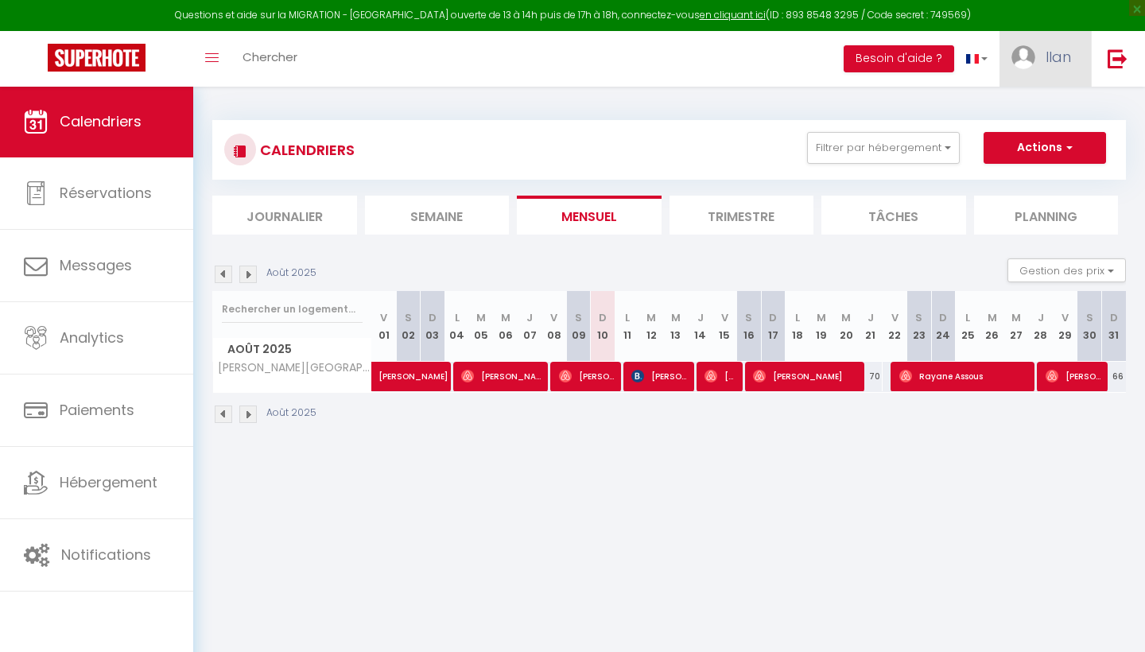
click at [1023, 60] on img at bounding box center [1024, 57] width 24 height 24
click at [790, 107] on div "CALENDRIERS Filtrer par hébergement Tous • Cheval Blanc | 3CH | 2SDB I Clim | […" at bounding box center [669, 272] width 914 height 335
click at [249, 275] on img at bounding box center [247, 274] width 17 height 17
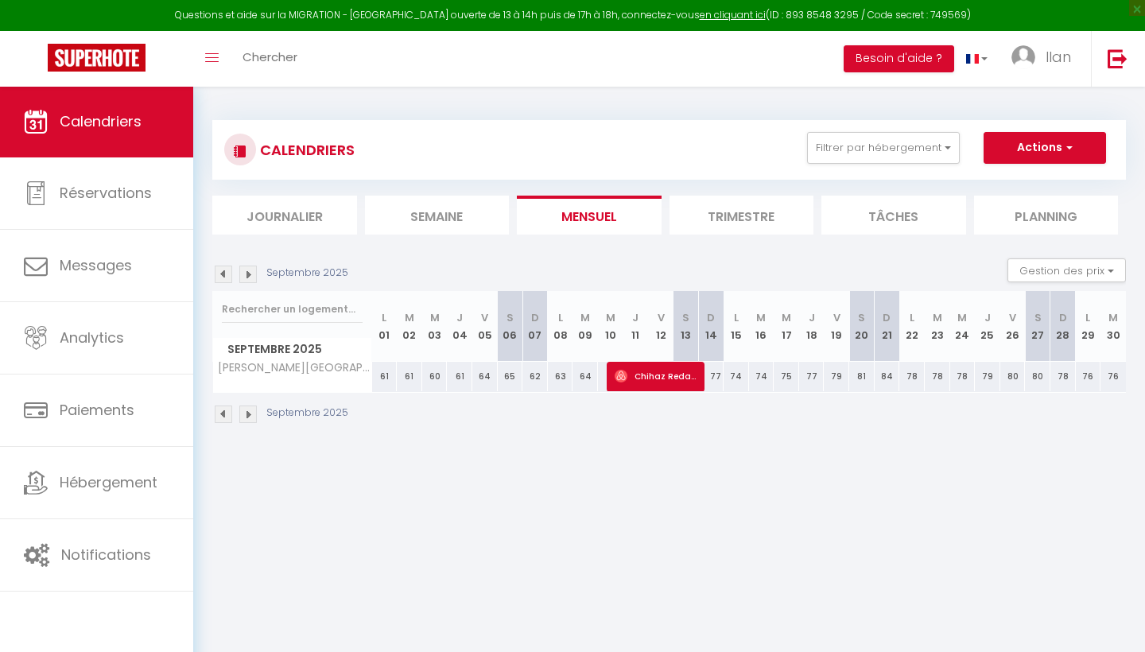
click at [249, 275] on img at bounding box center [247, 274] width 17 height 17
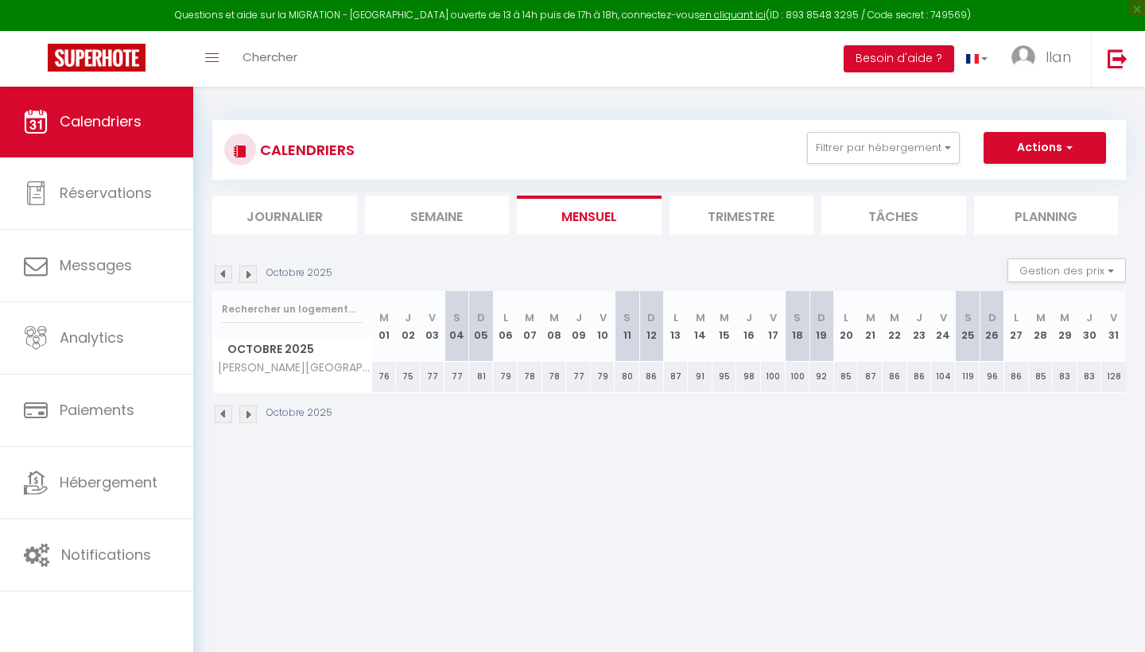
click at [228, 274] on img at bounding box center [223, 274] width 17 height 17
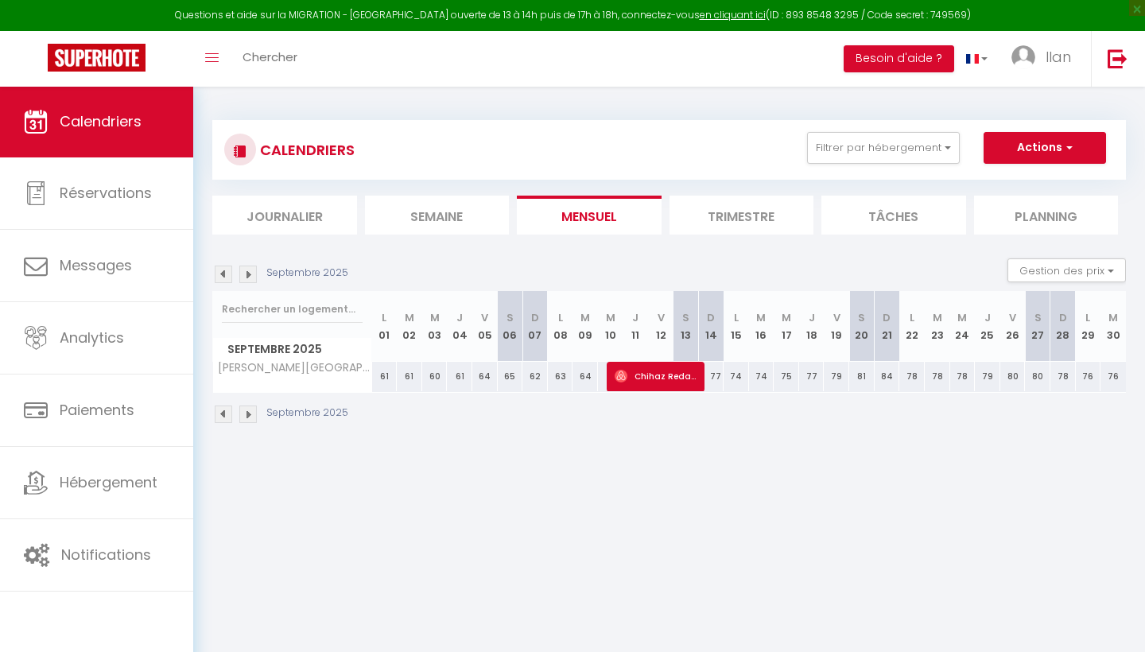
click at [228, 274] on img at bounding box center [223, 274] width 17 height 17
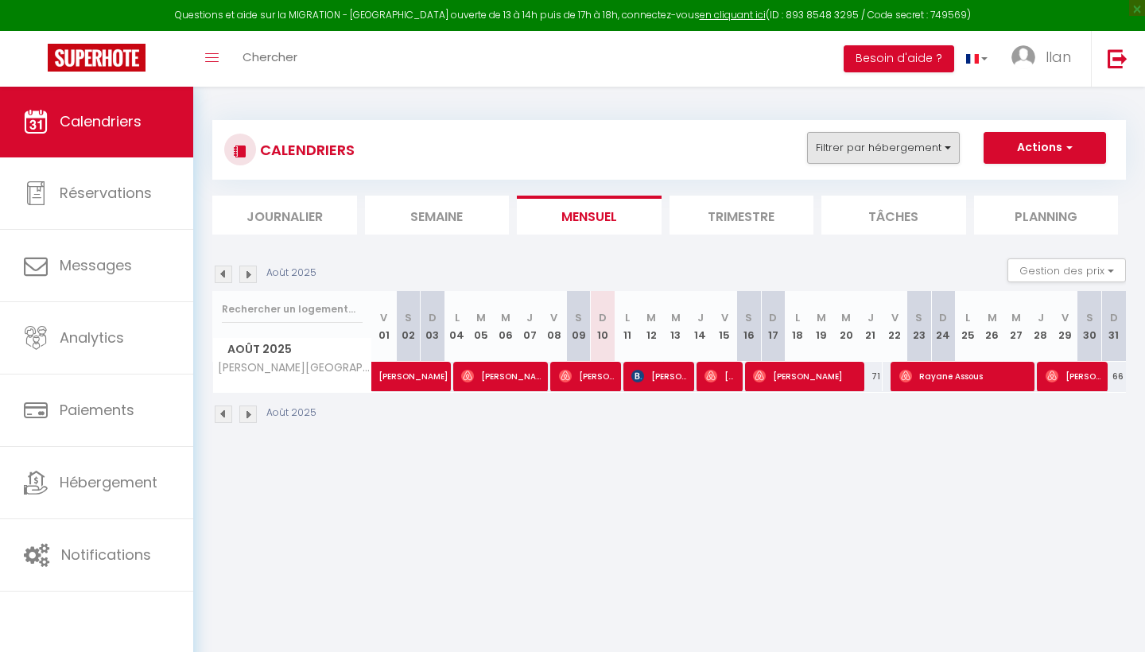
click at [878, 141] on button "Filtrer par hébergement" at bounding box center [883, 148] width 153 height 32
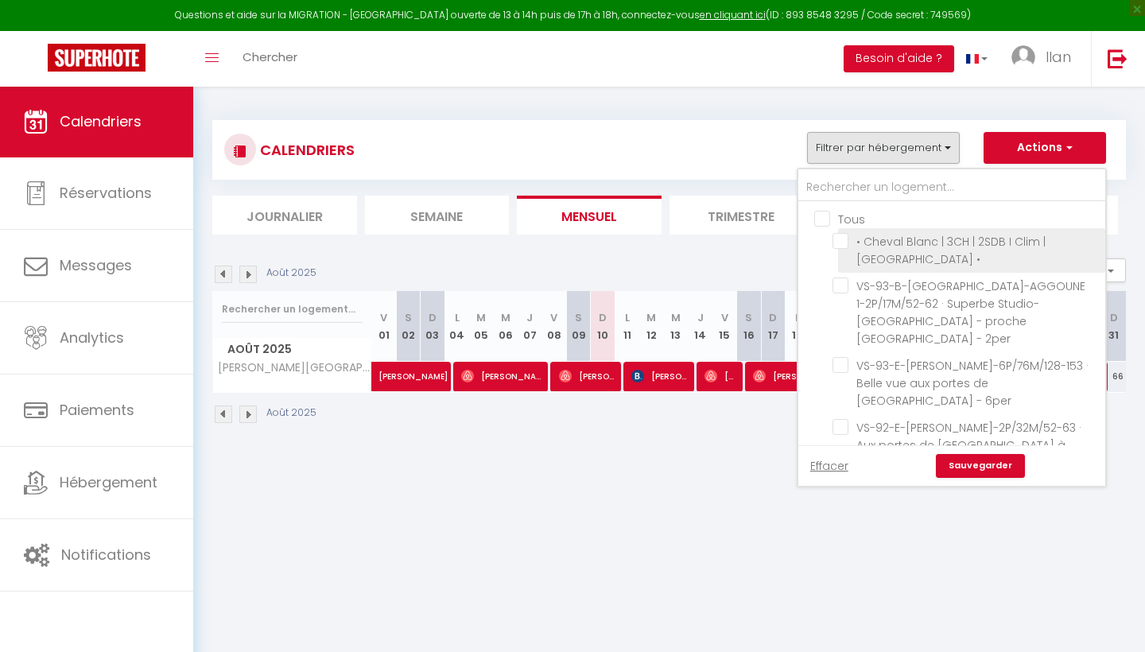
click at [864, 238] on input "• Cheval Blanc | 3CH | 2SDB I Clim | [GEOGRAPHIC_DATA] •" at bounding box center [966, 241] width 267 height 16
checkbox input "true"
checkbox input "false"
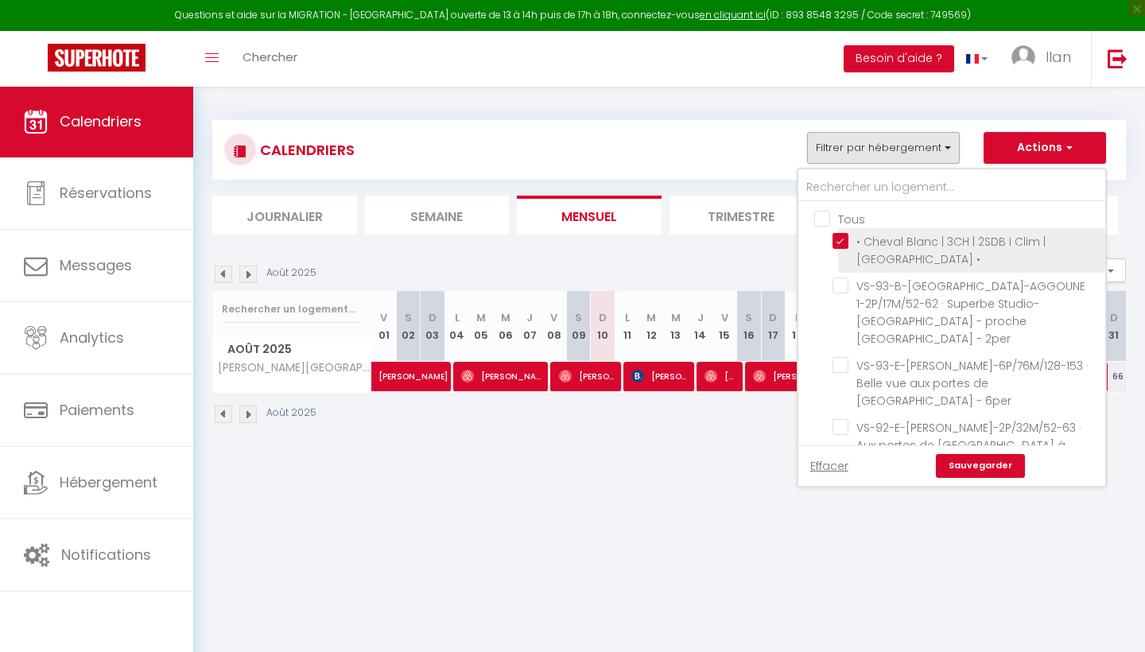
checkbox input "false"
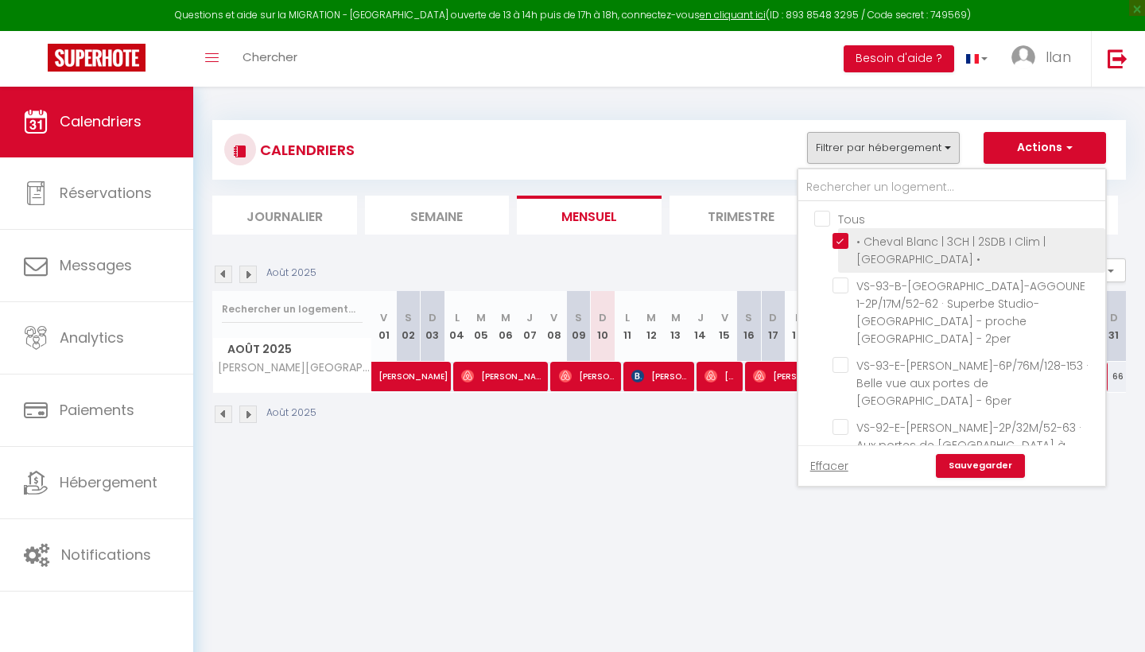
checkbox input "false"
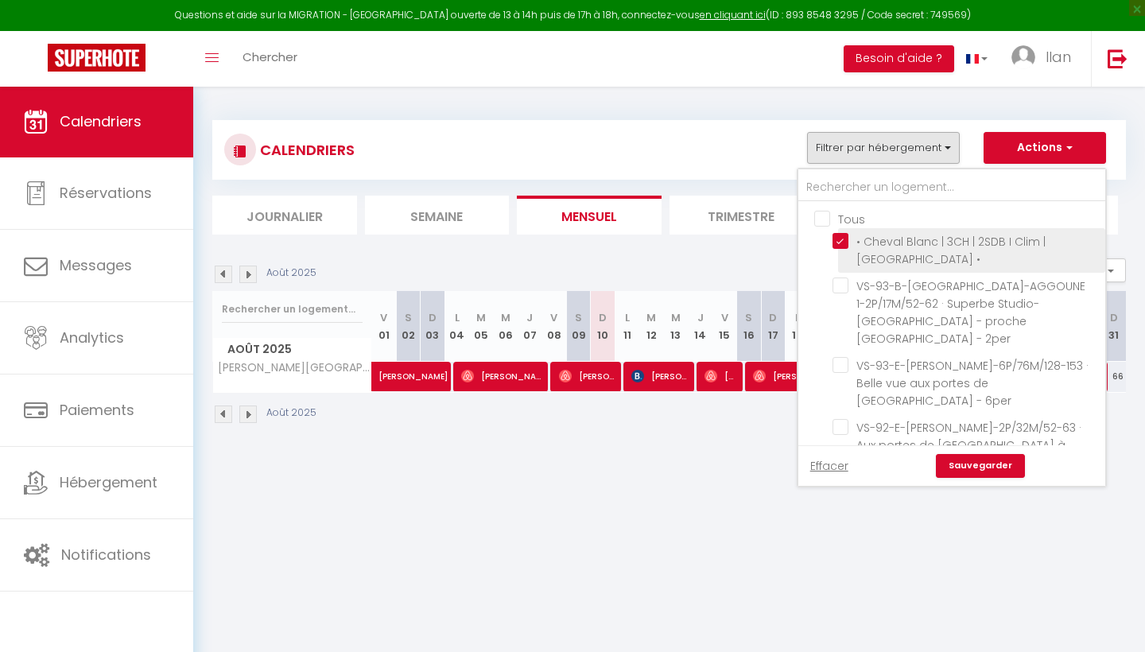
checkbox input "false"
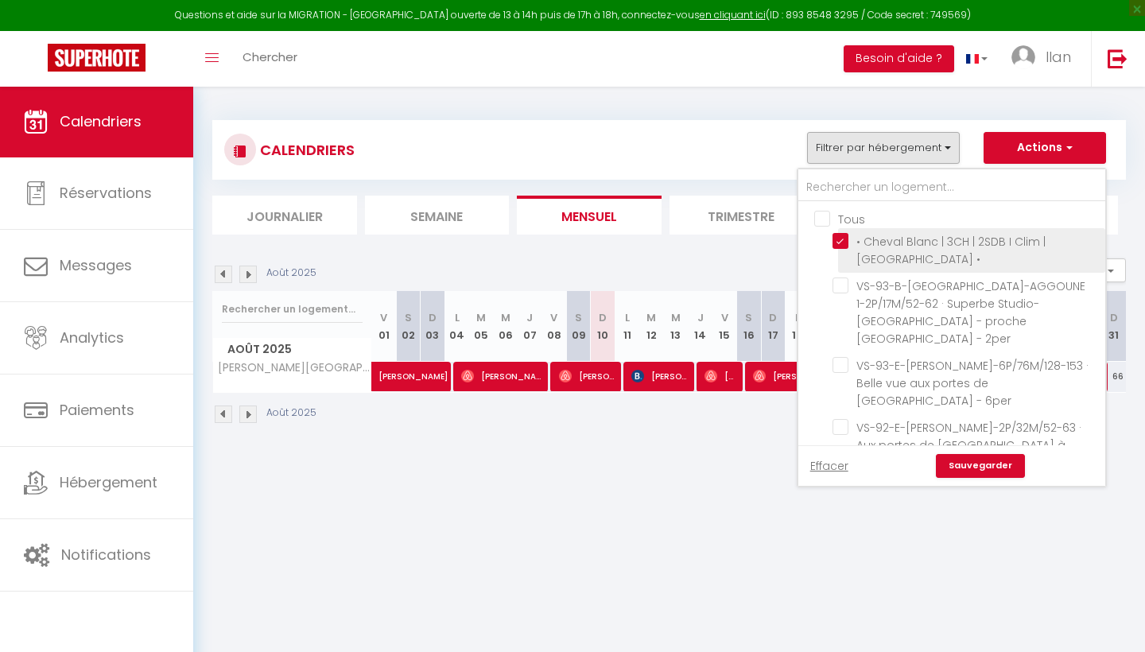
checkbox input "false"
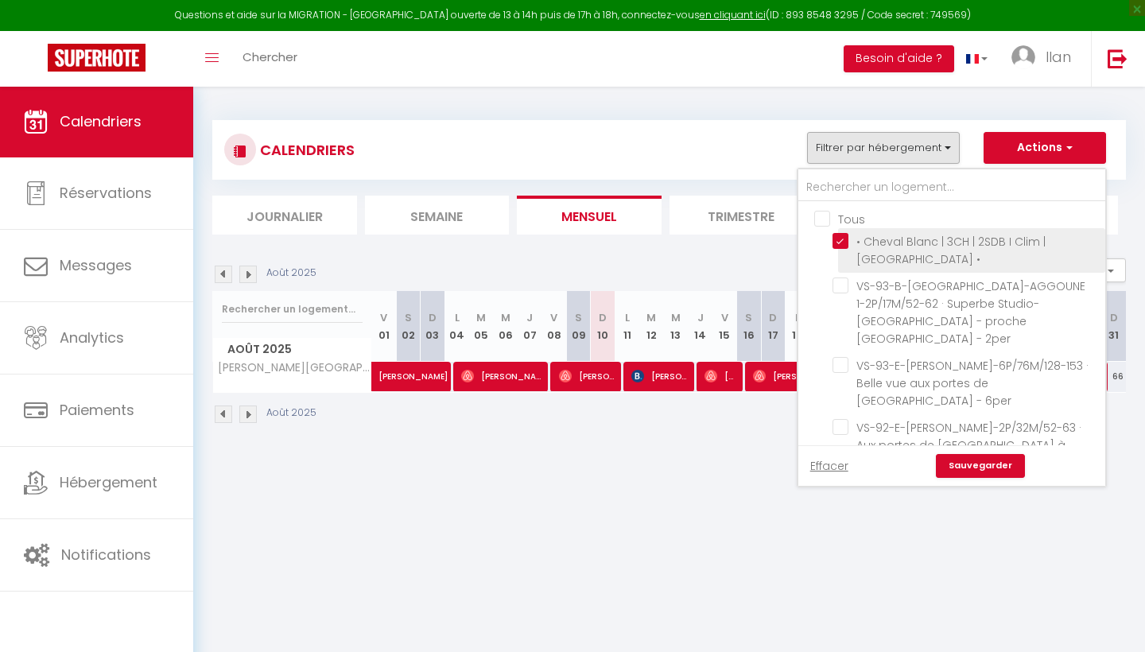
checkbox input "false"
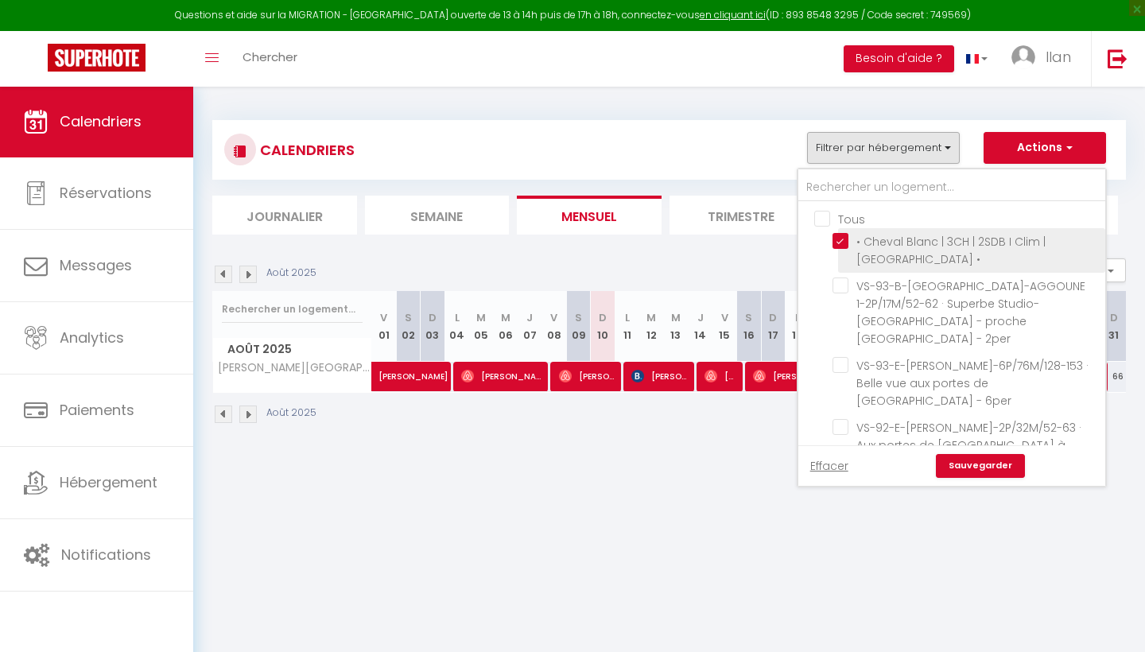
checkbox input "false"
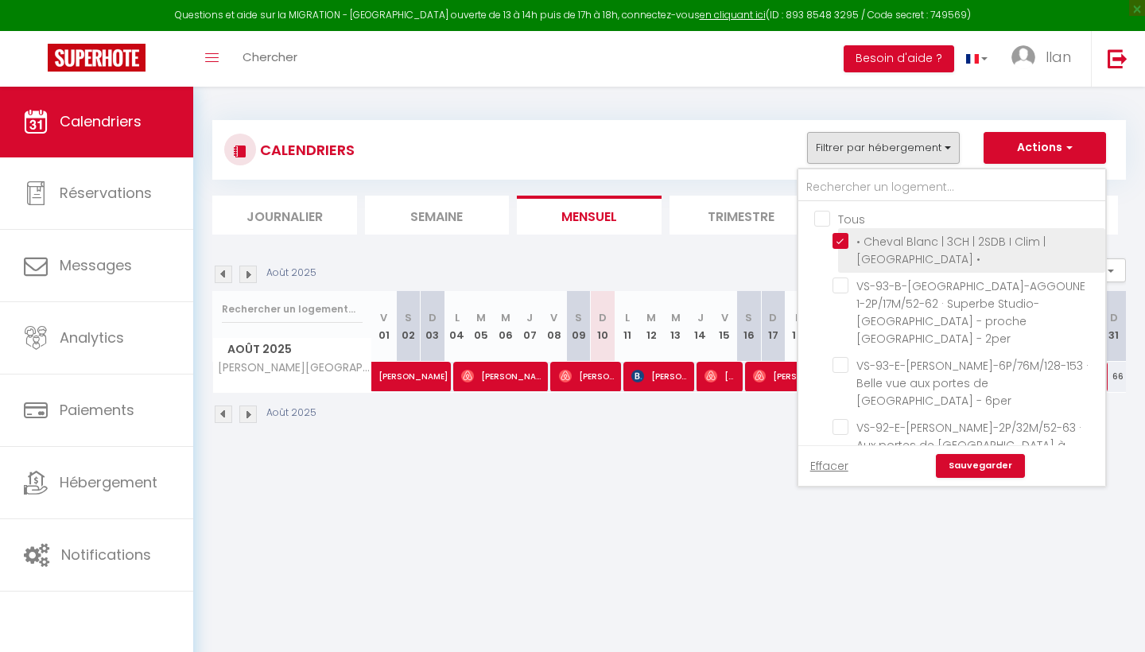
checkbox input "false"
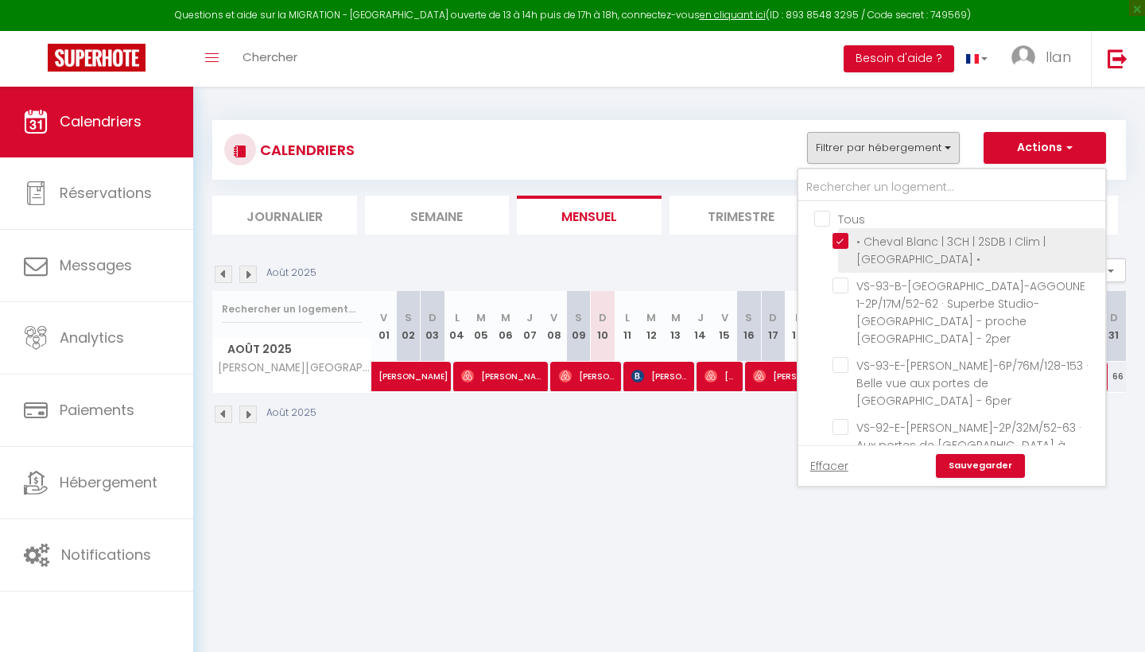
checkbox input "false"
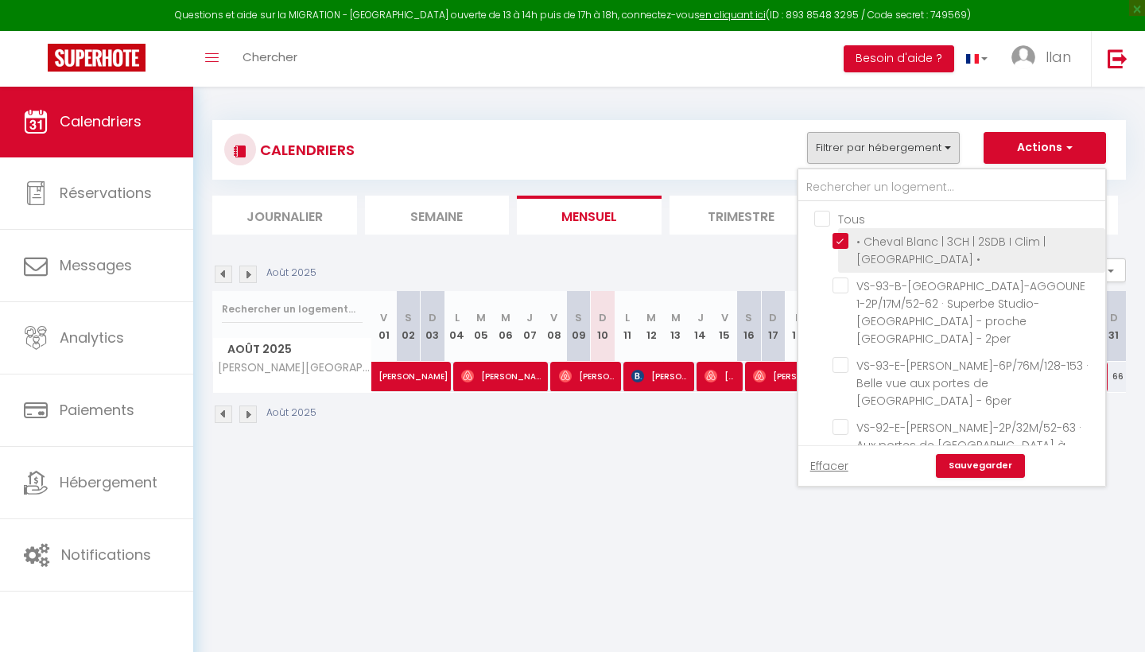
click at [864, 238] on input "• Cheval Blanc | 3CH | 2SDB I Clim | [GEOGRAPHIC_DATA] •" at bounding box center [966, 241] width 267 height 16
checkbox input "false"
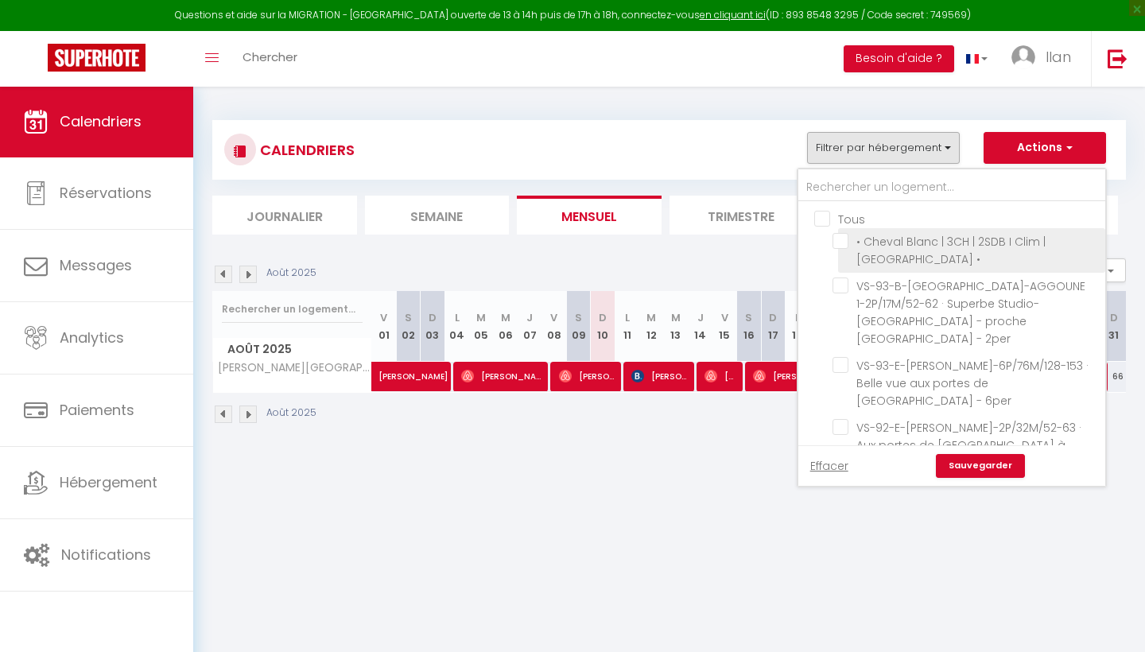
checkbox input "false"
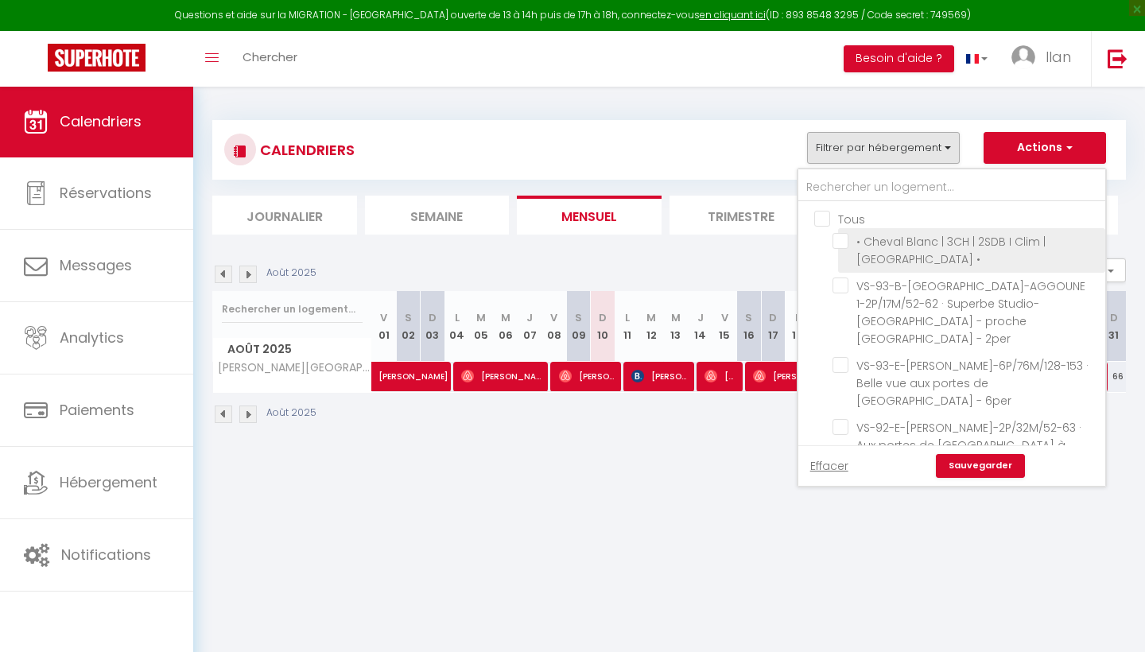
checkbox input "false"
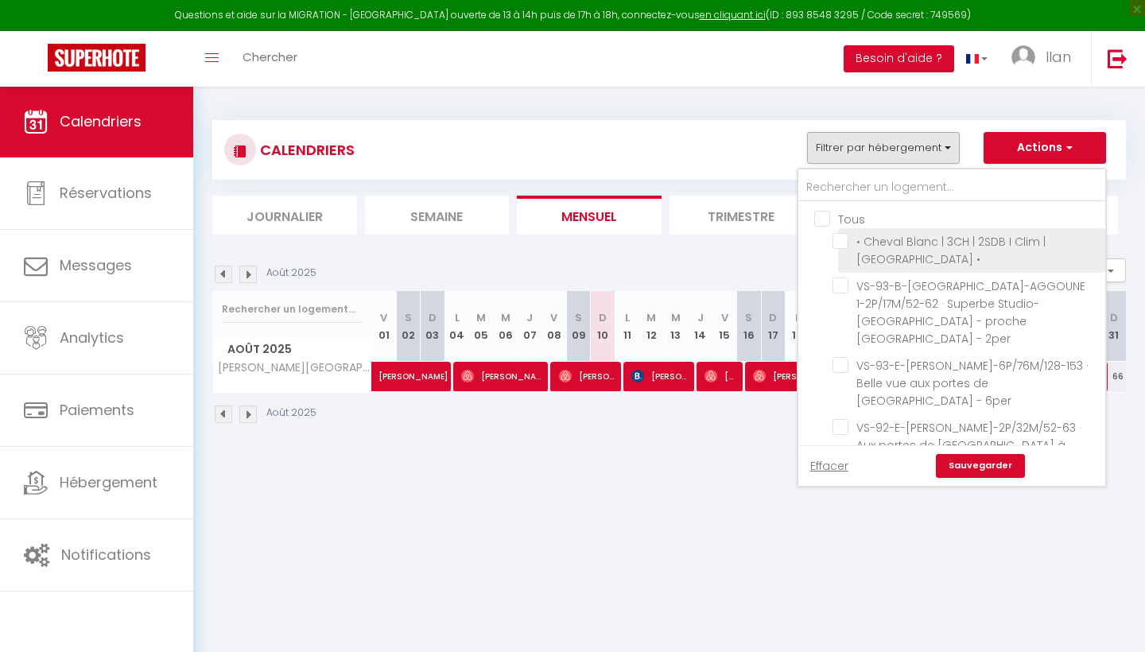
checkbox input "false"
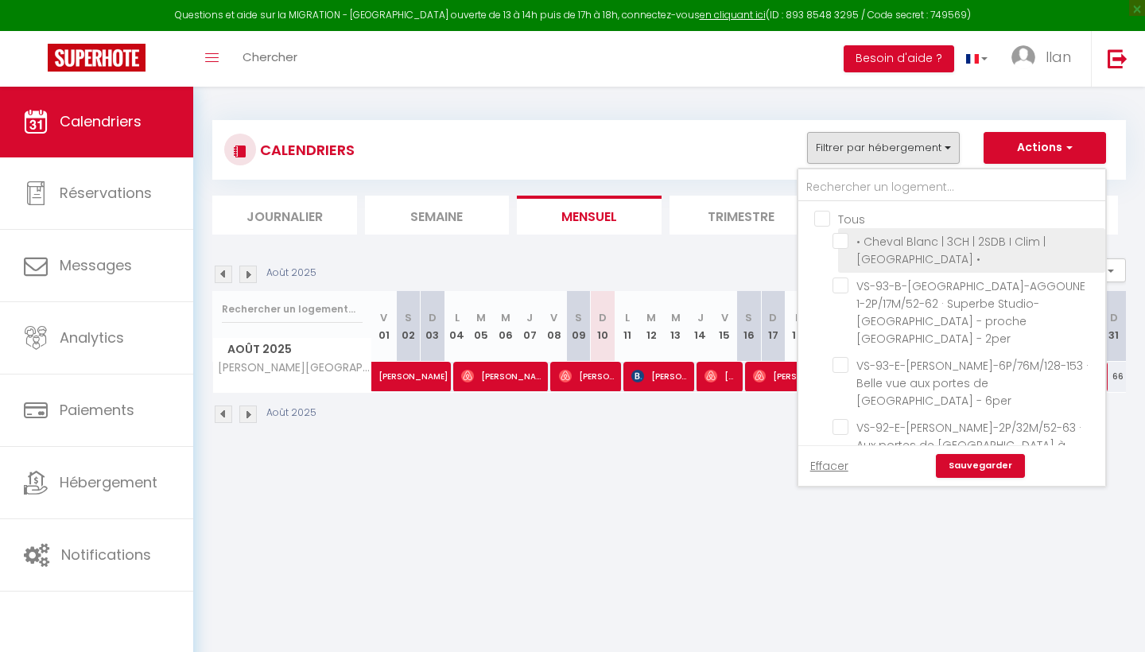
checkbox input "false"
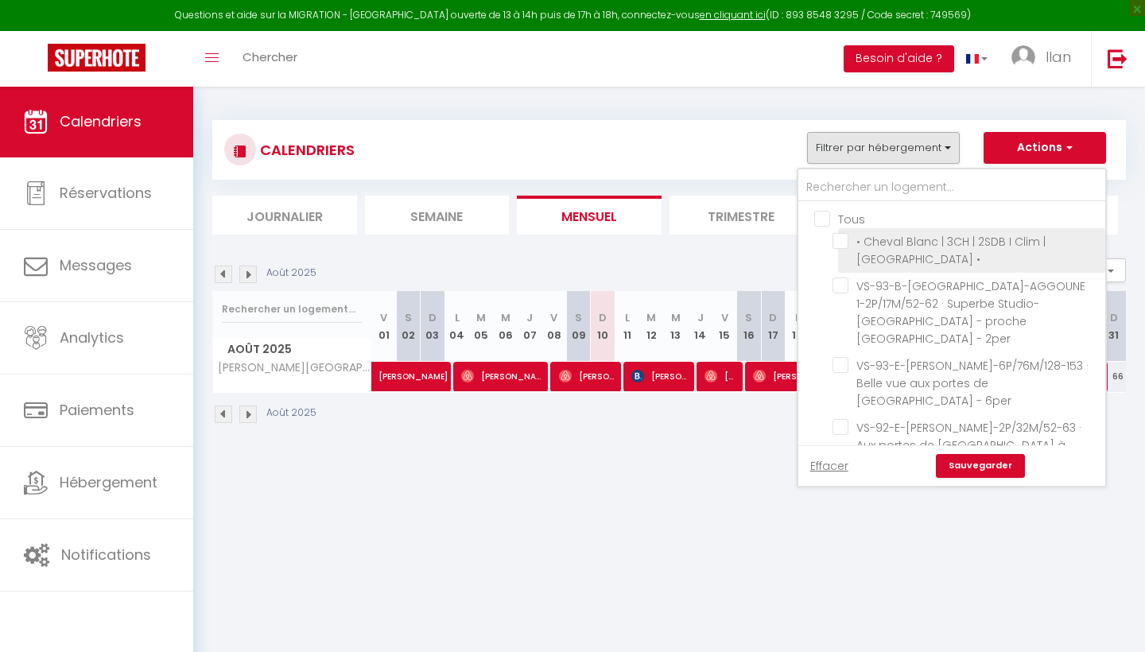
checkbox input "false"
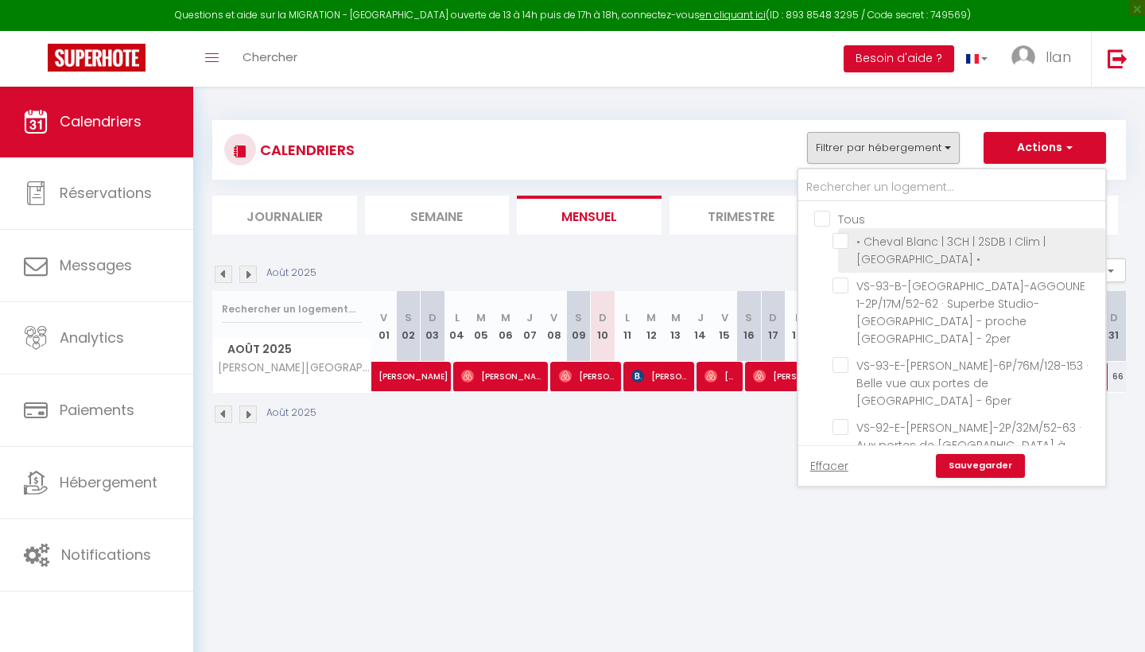
checkbox input "false"
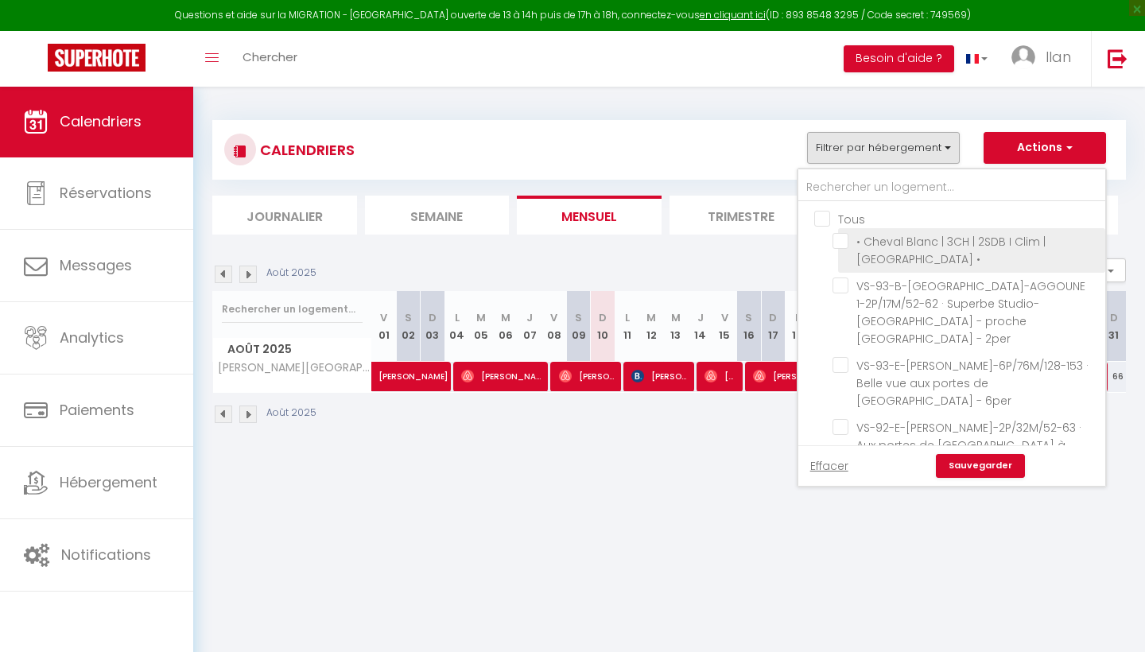
checkbox input "false"
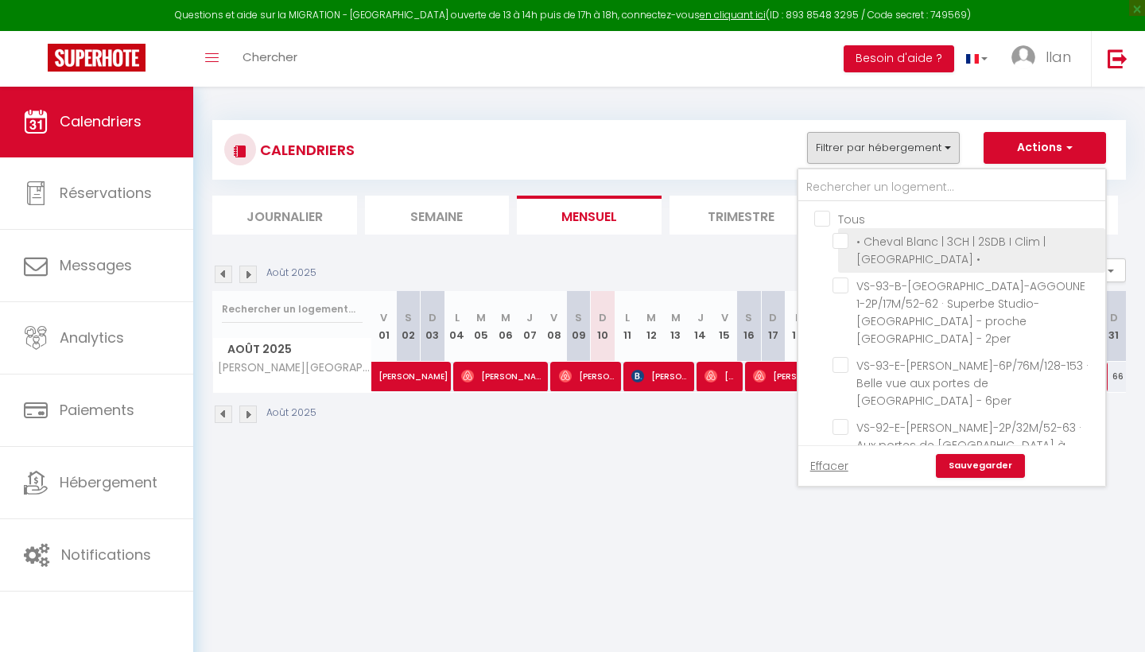
checkbox input "false"
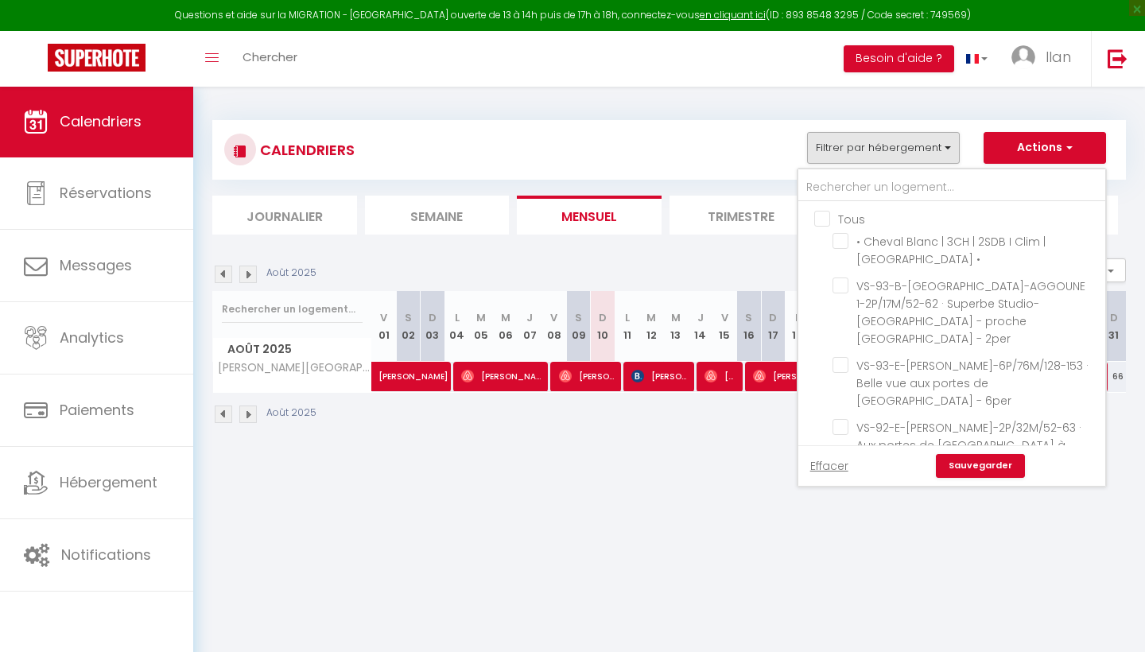
click at [816, 219] on input "Tous" at bounding box center [967, 218] width 307 height 16
checkbox input "true"
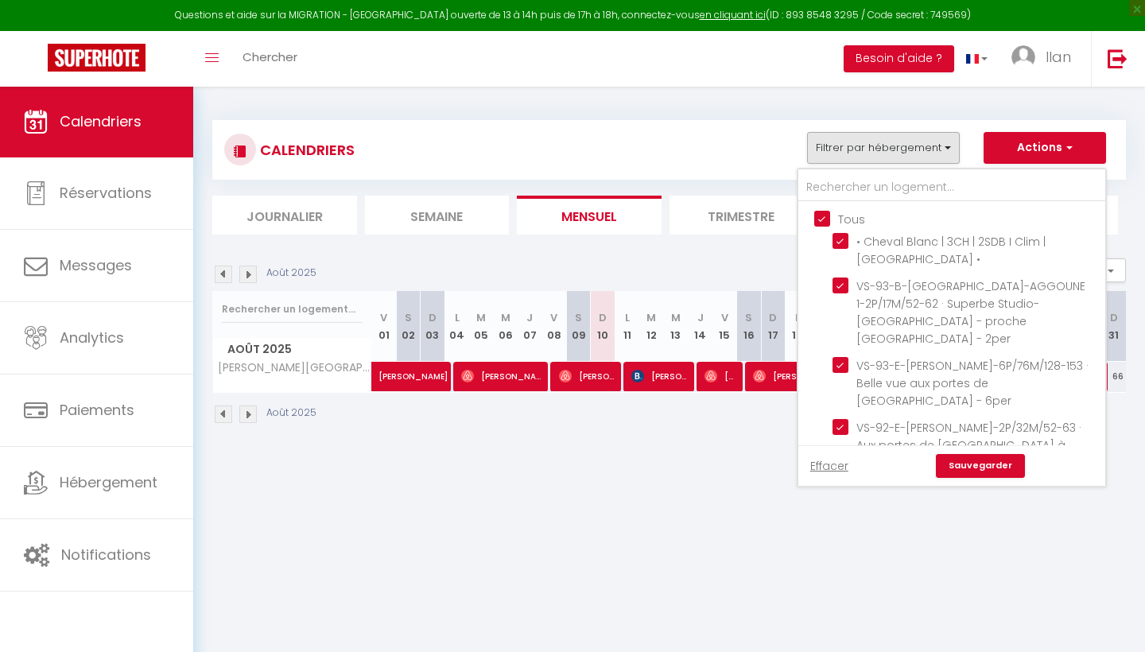
checkbox input "true"
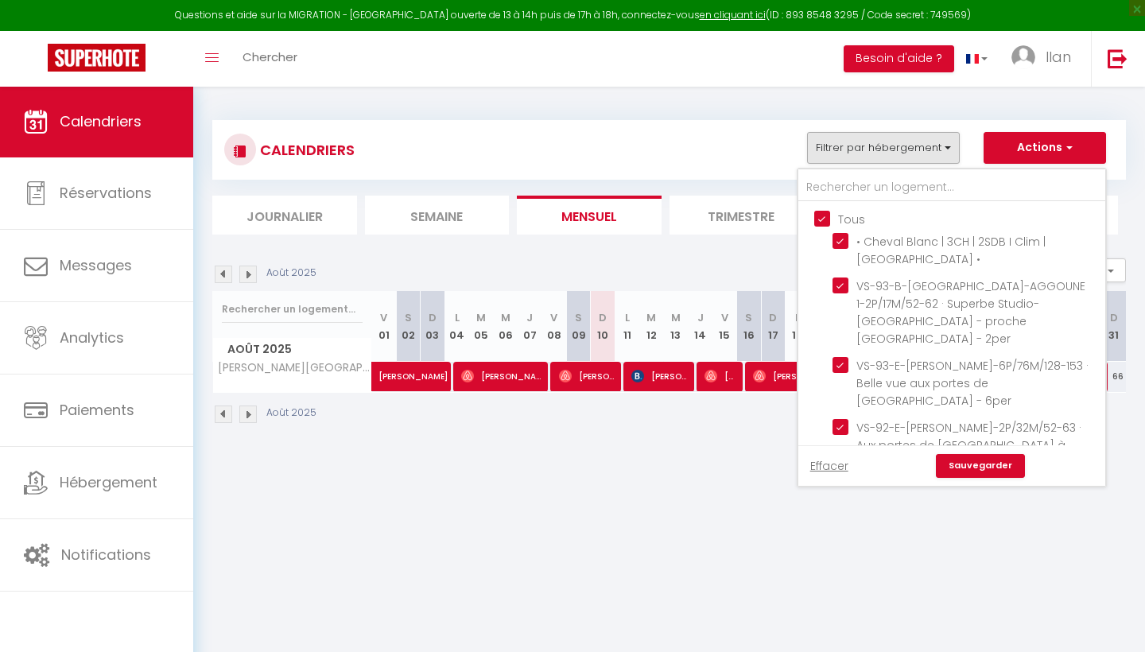
checkbox input "true"
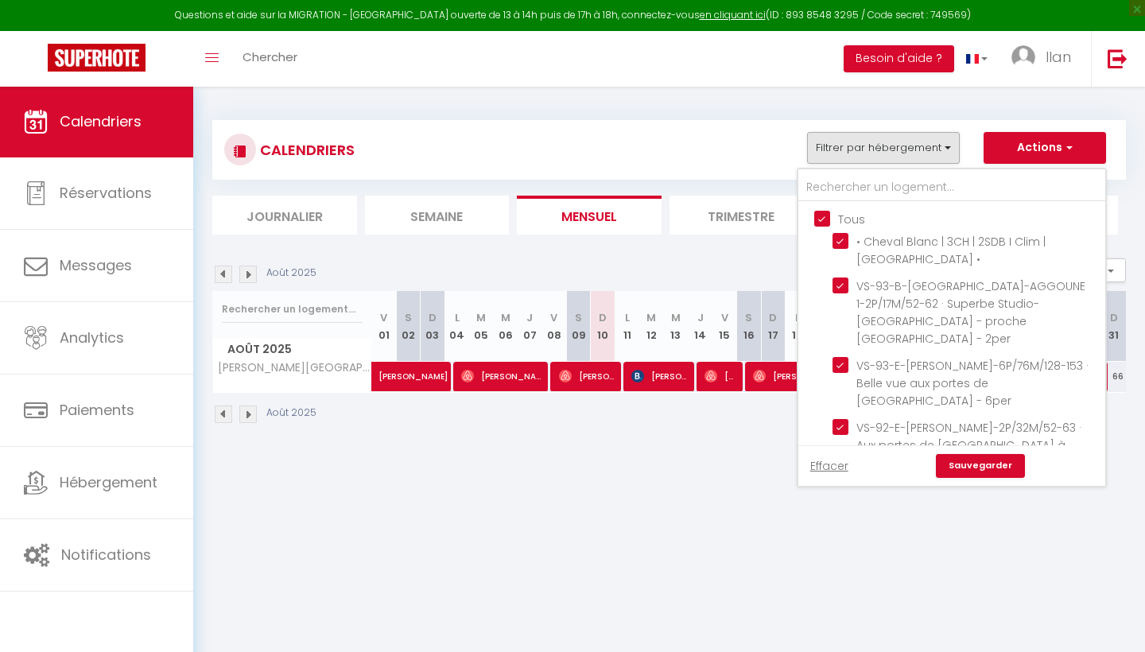
checkbox input "true"
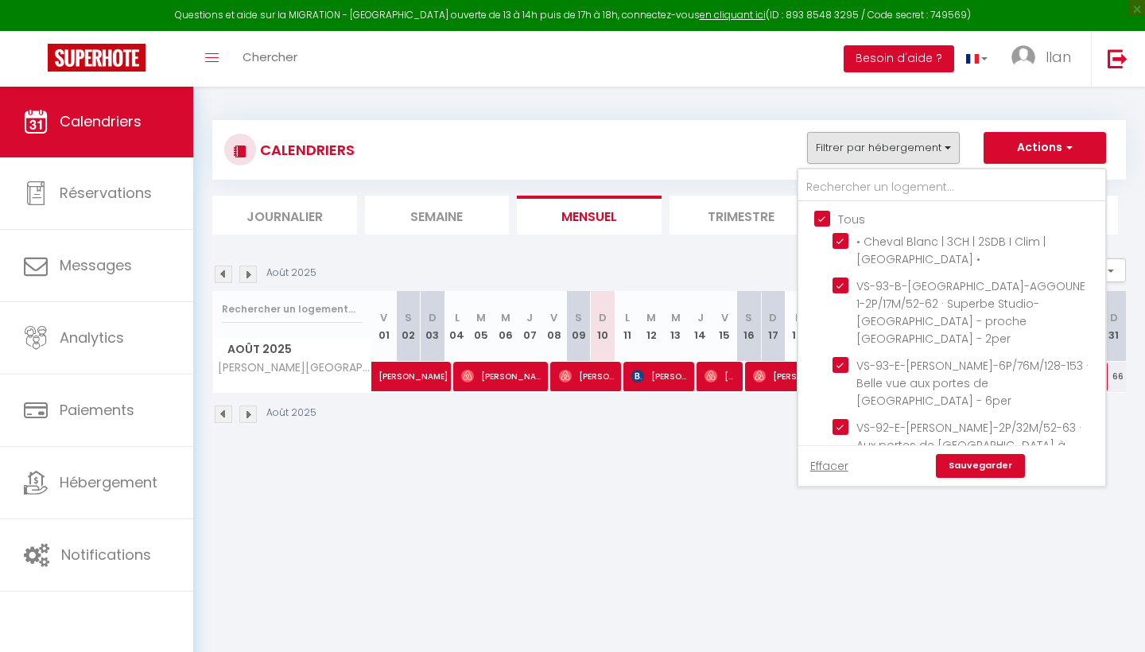
checkbox input "true"
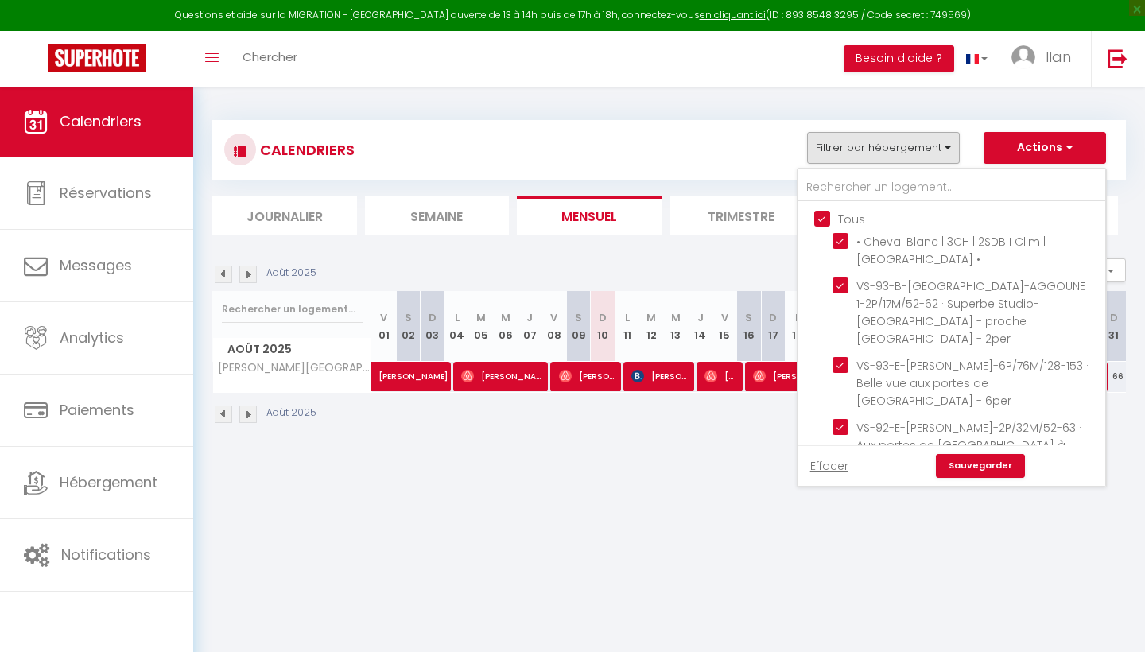
checkbox input "true"
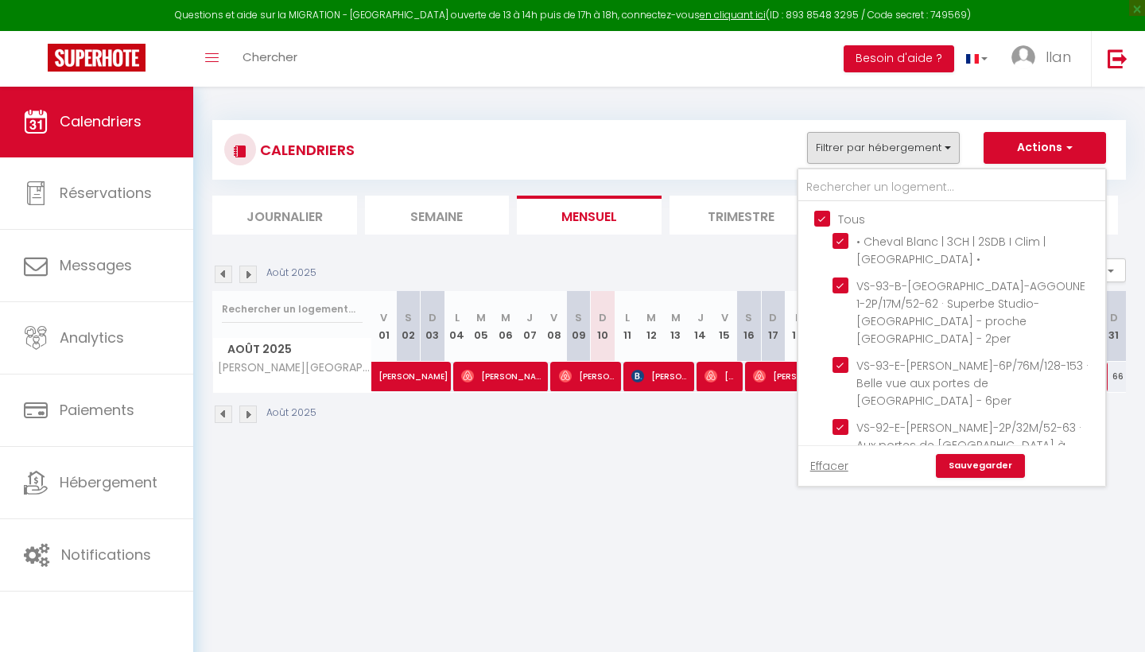
checkbox input "true"
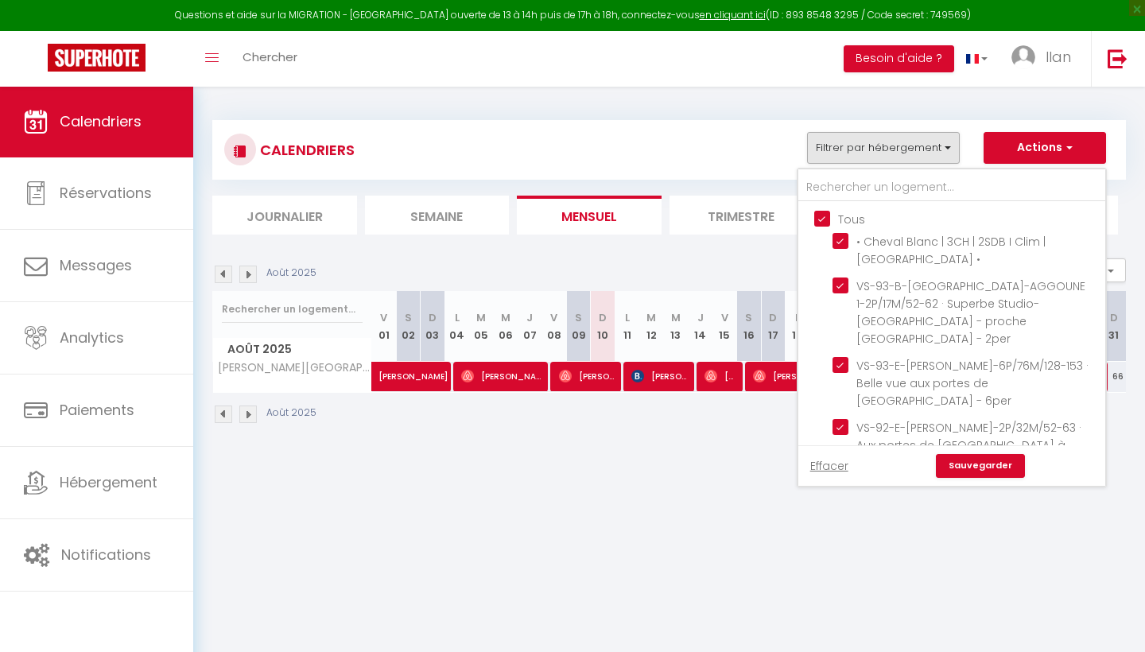
checkbox input "true"
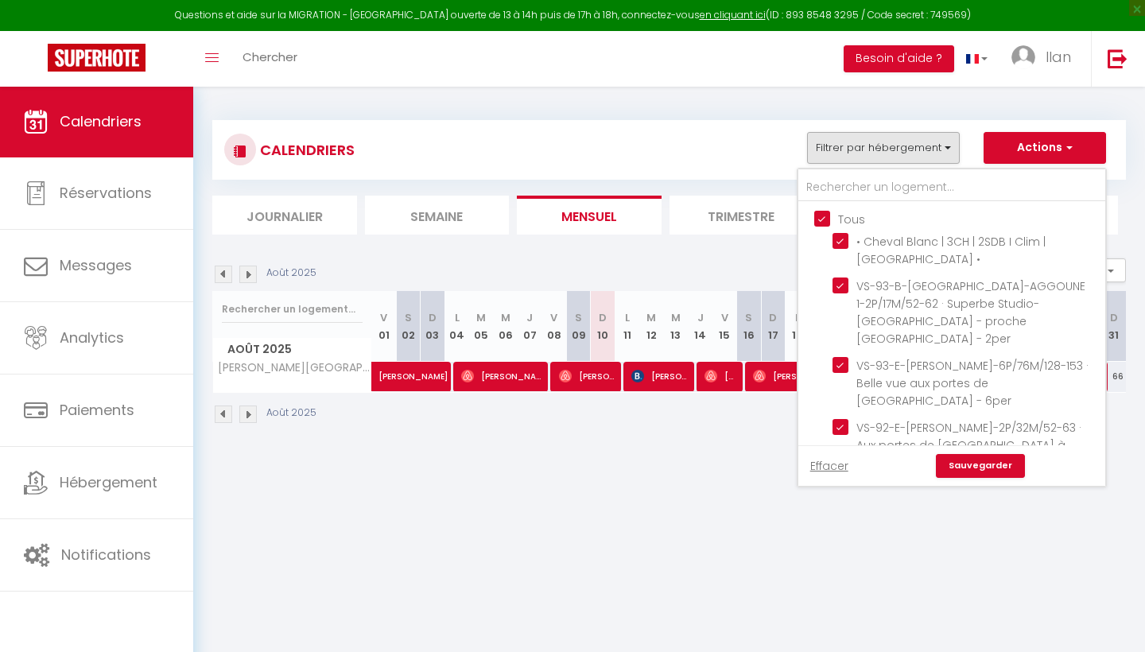
checkbox input "true"
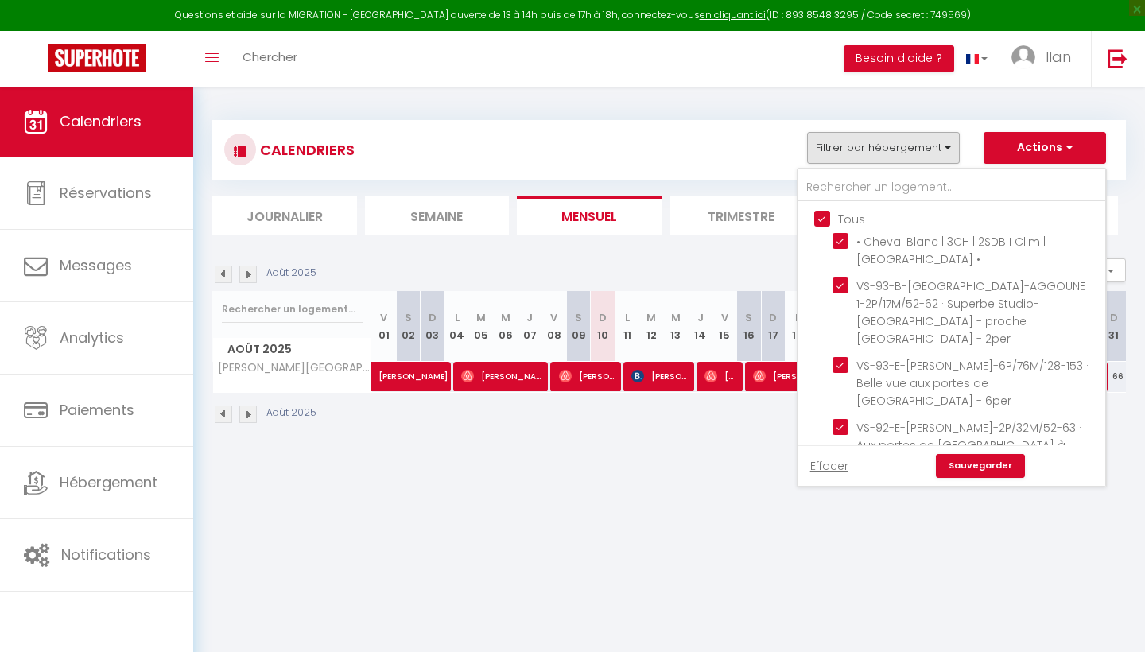
checkbox input "true"
click at [969, 461] on link "Sauvegarder" at bounding box center [980, 466] width 89 height 24
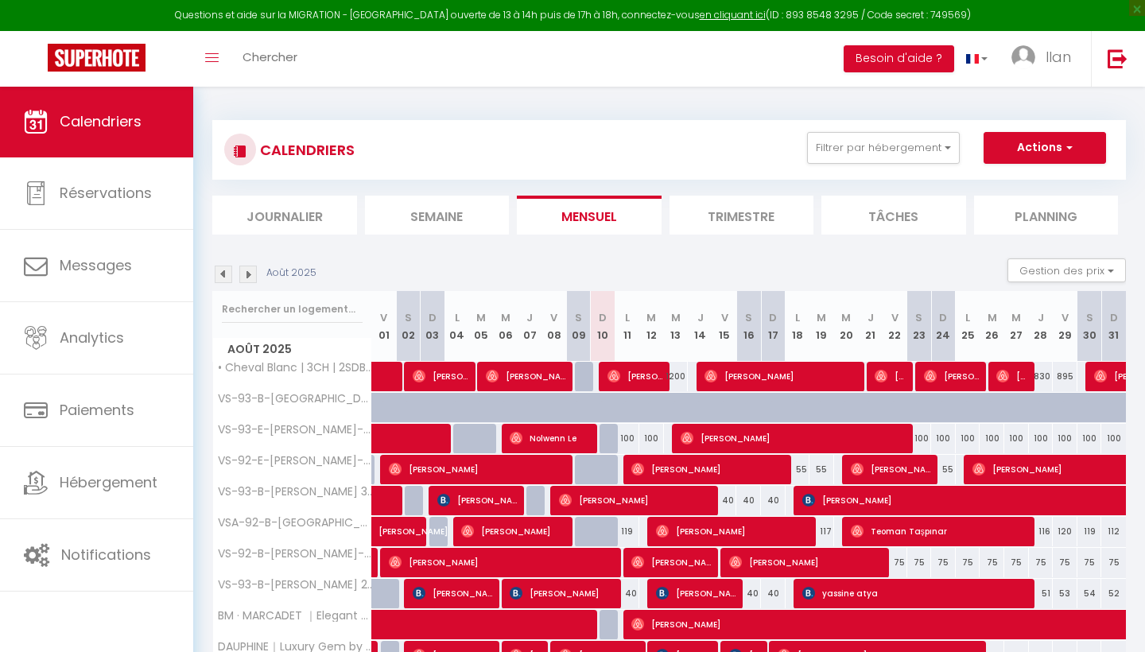
click at [479, 210] on li "Semaine" at bounding box center [437, 215] width 145 height 39
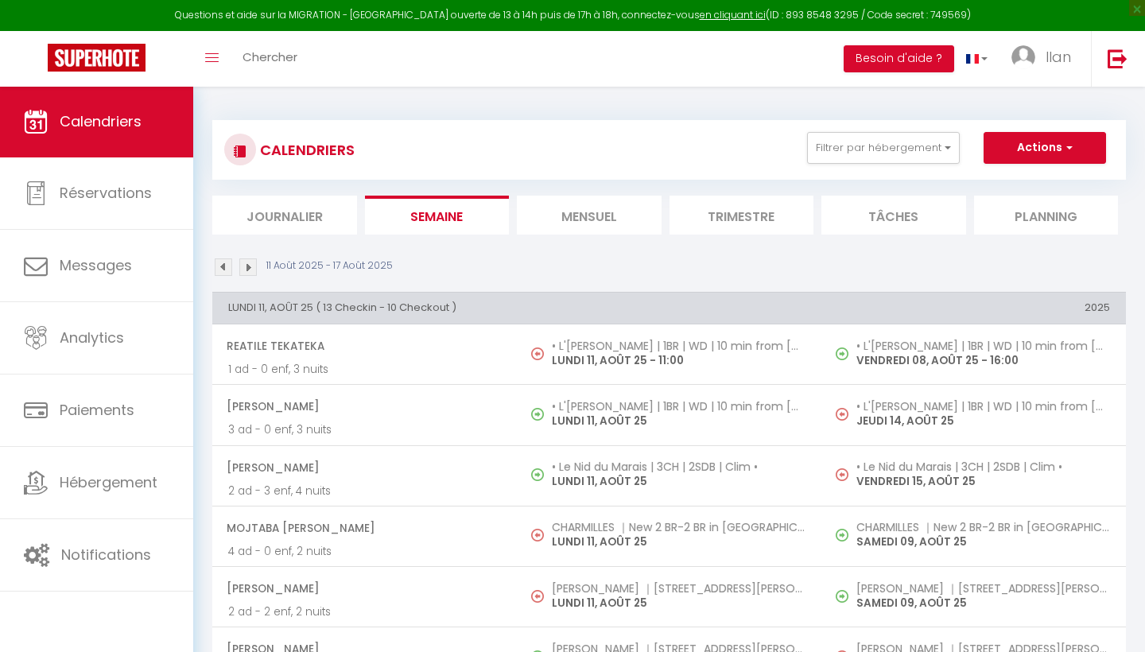
click at [564, 211] on li "Mensuel" at bounding box center [589, 215] width 145 height 39
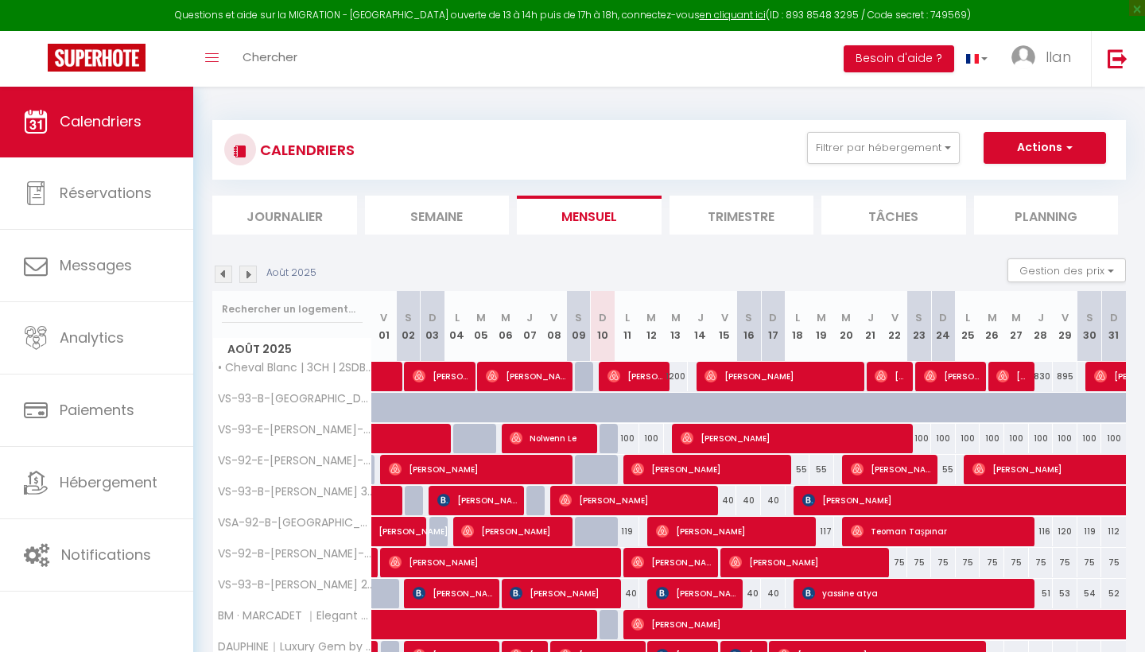
click at [718, 224] on li "Trimestre" at bounding box center [742, 215] width 145 height 39
click at [840, 220] on li "Tâches" at bounding box center [893, 215] width 145 height 39
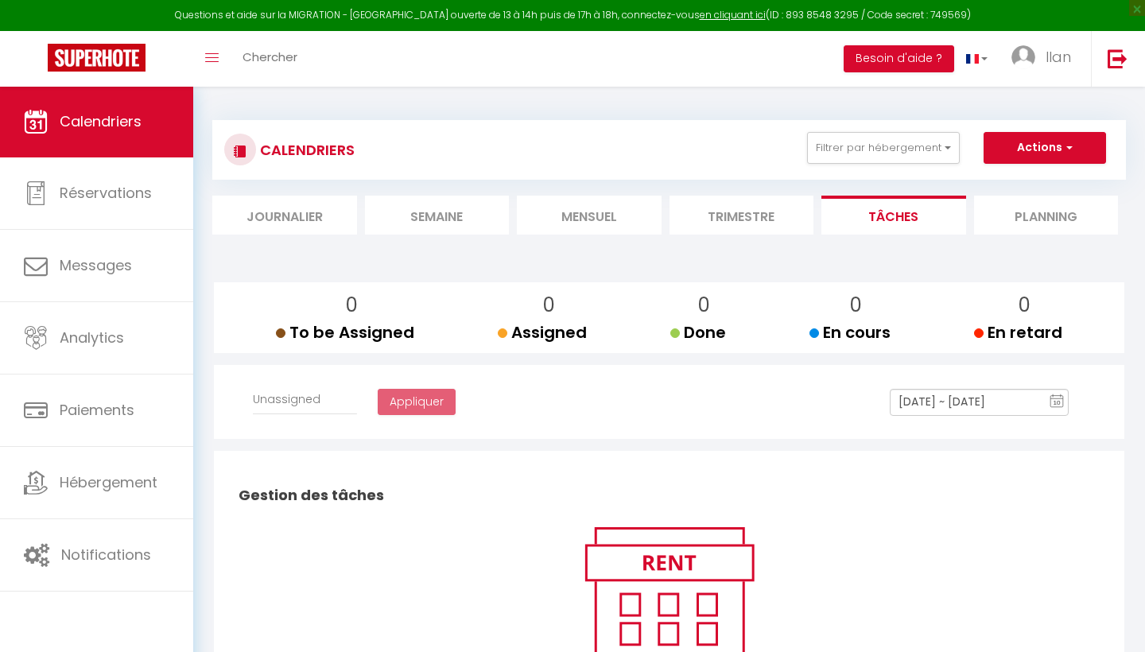
select select
click at [1018, 221] on li "Planning" at bounding box center [1046, 215] width 145 height 39
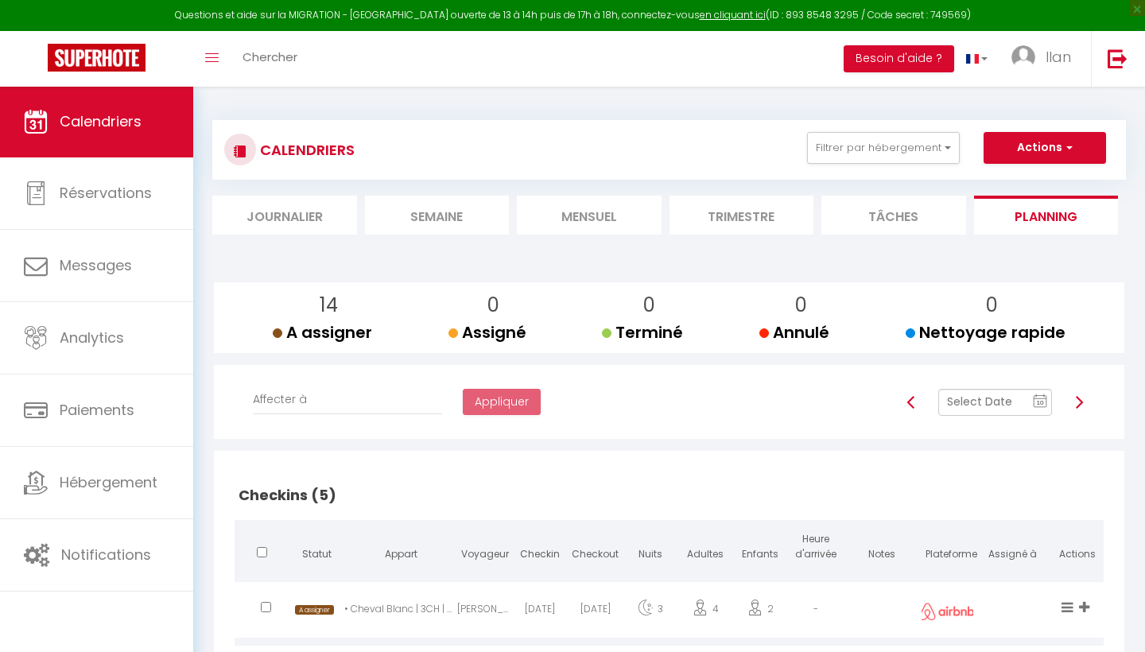
click at [738, 219] on li "Trimestre" at bounding box center [742, 215] width 145 height 39
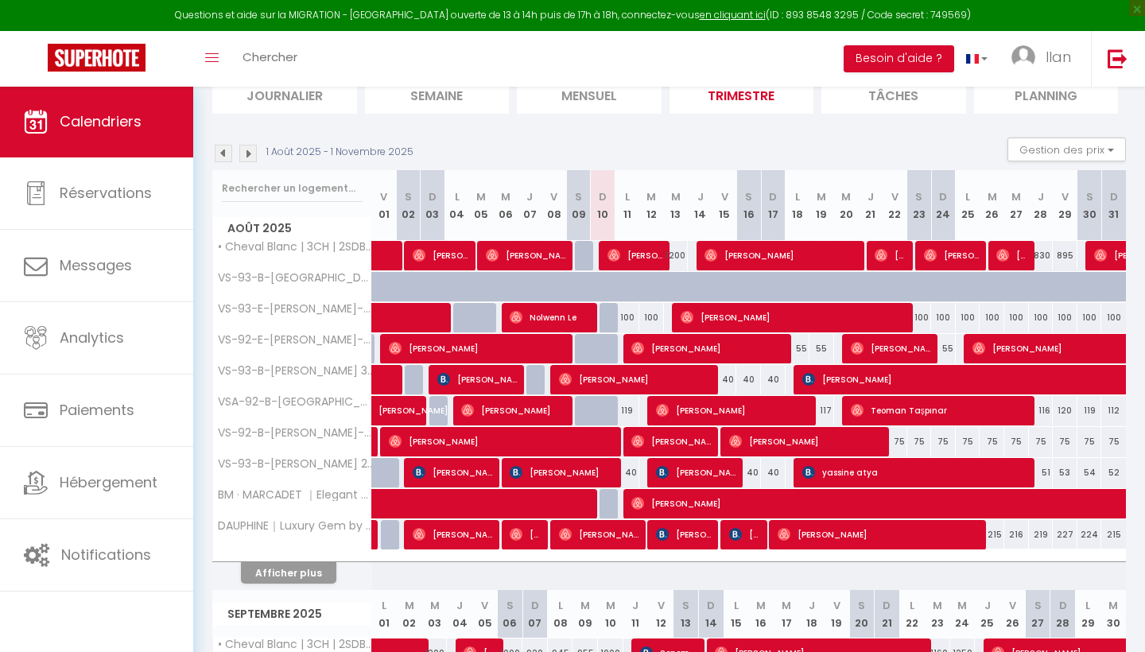
scroll to position [113, 0]
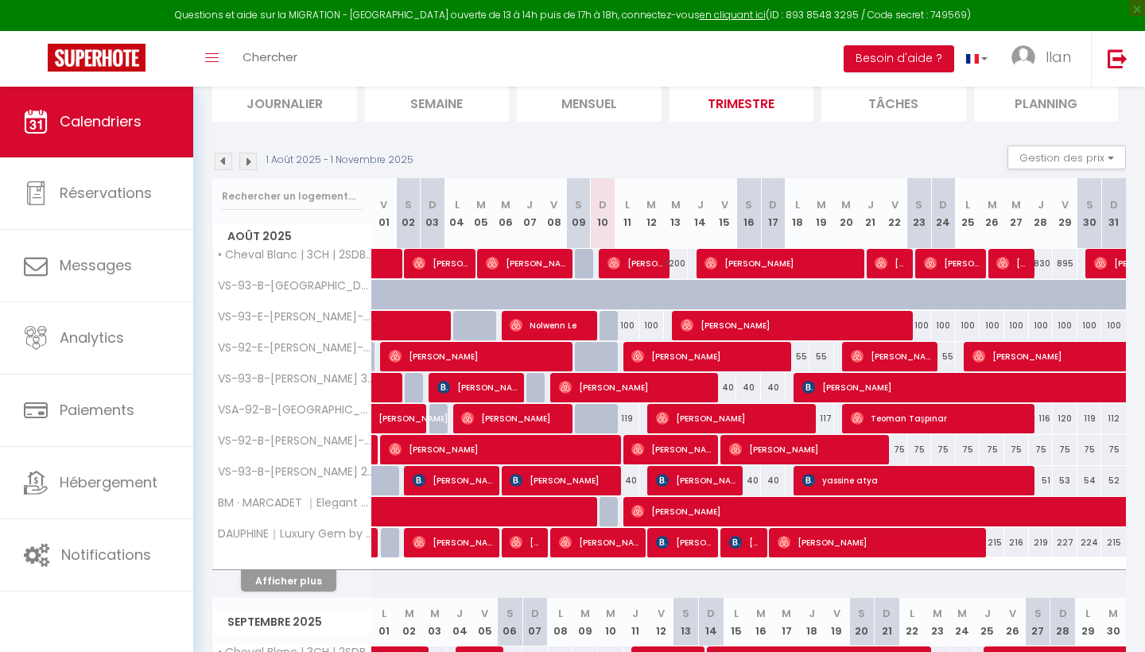
click at [252, 157] on img at bounding box center [247, 161] width 17 height 17
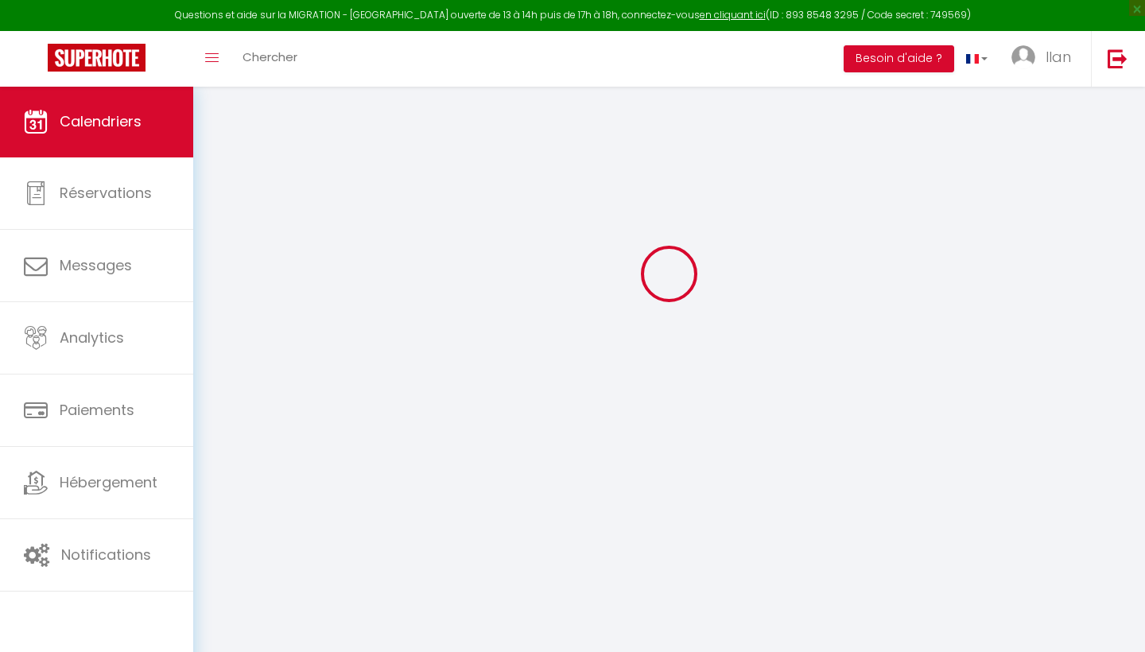
scroll to position [86, 0]
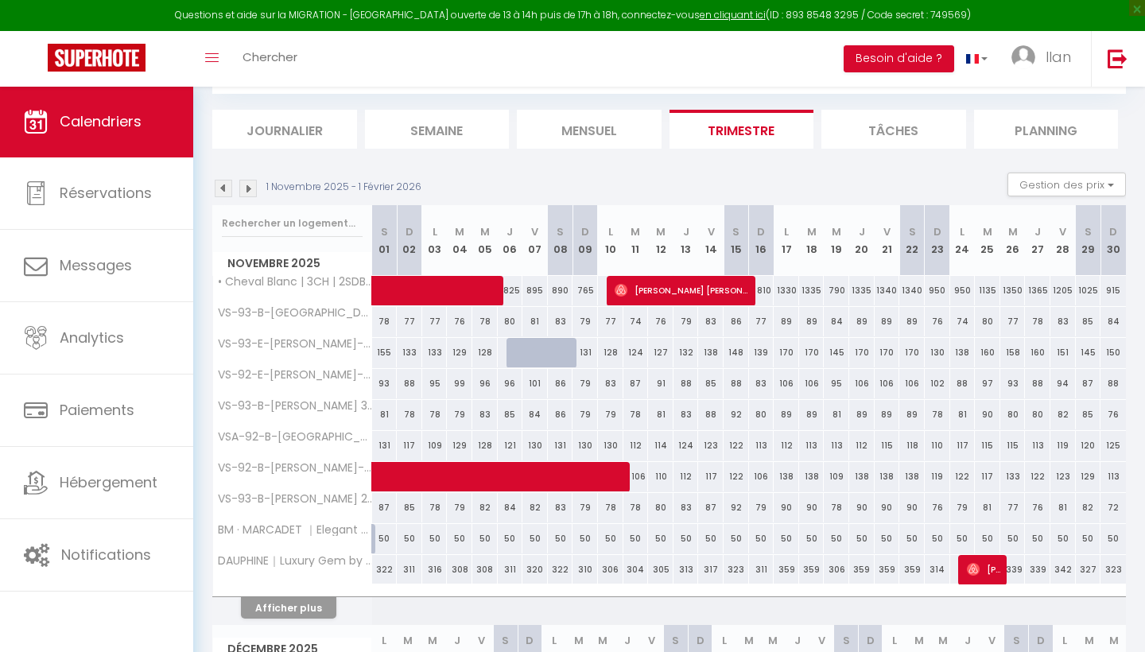
click at [248, 189] on img at bounding box center [247, 188] width 17 height 17
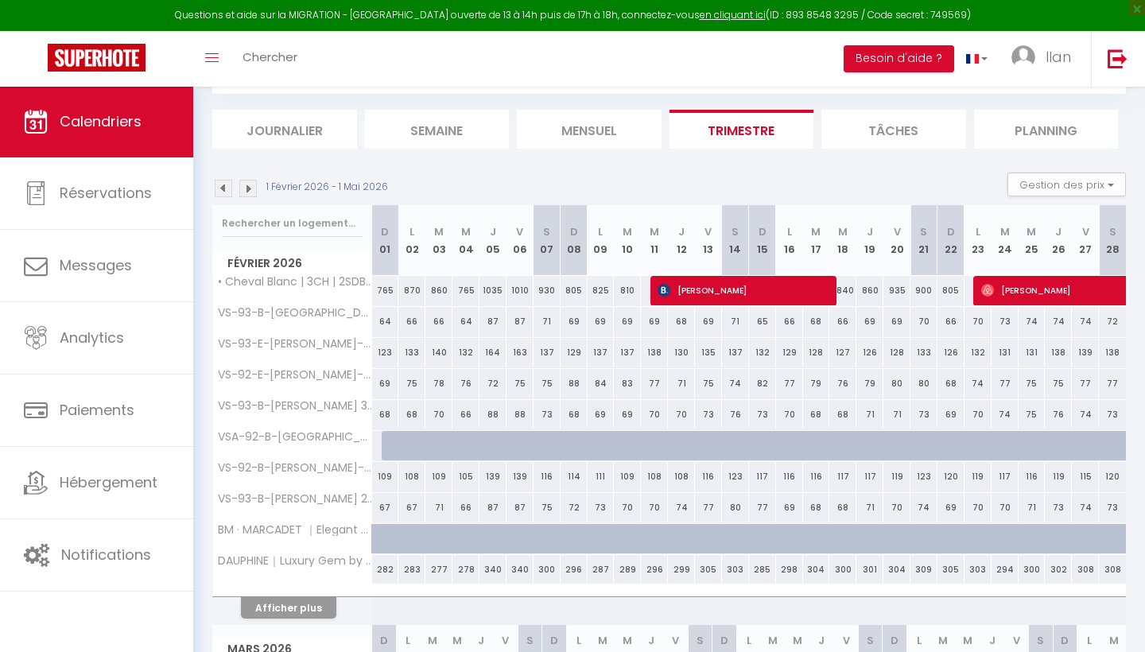
click at [248, 189] on img at bounding box center [247, 188] width 17 height 17
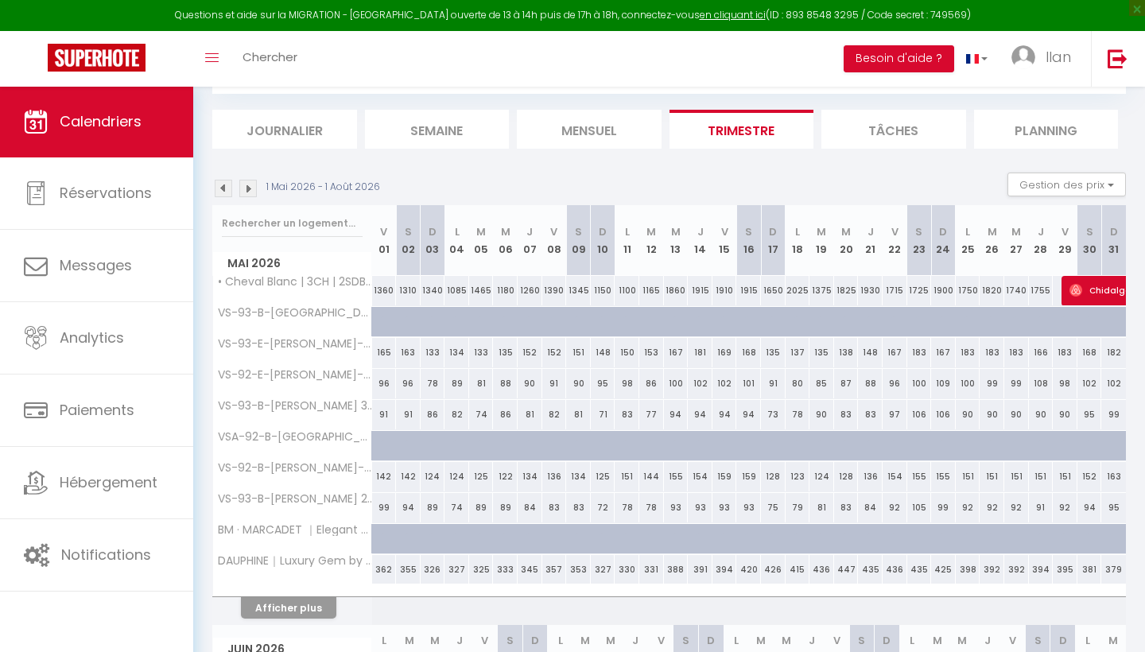
click at [248, 189] on img at bounding box center [247, 188] width 17 height 17
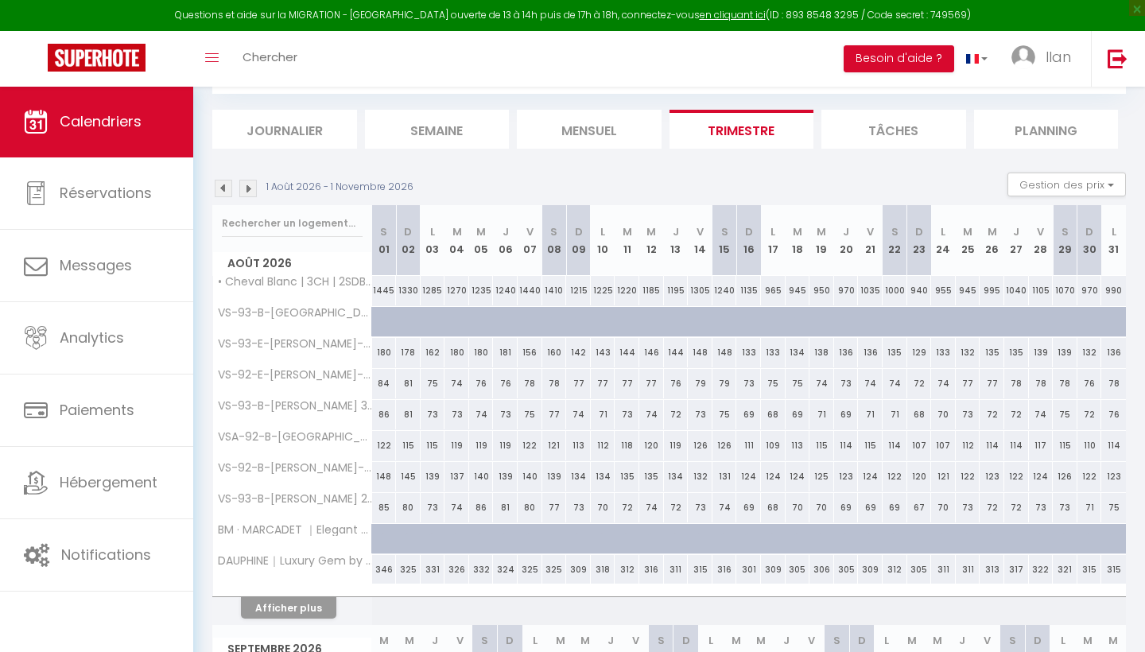
click at [244, 184] on img at bounding box center [247, 188] width 17 height 17
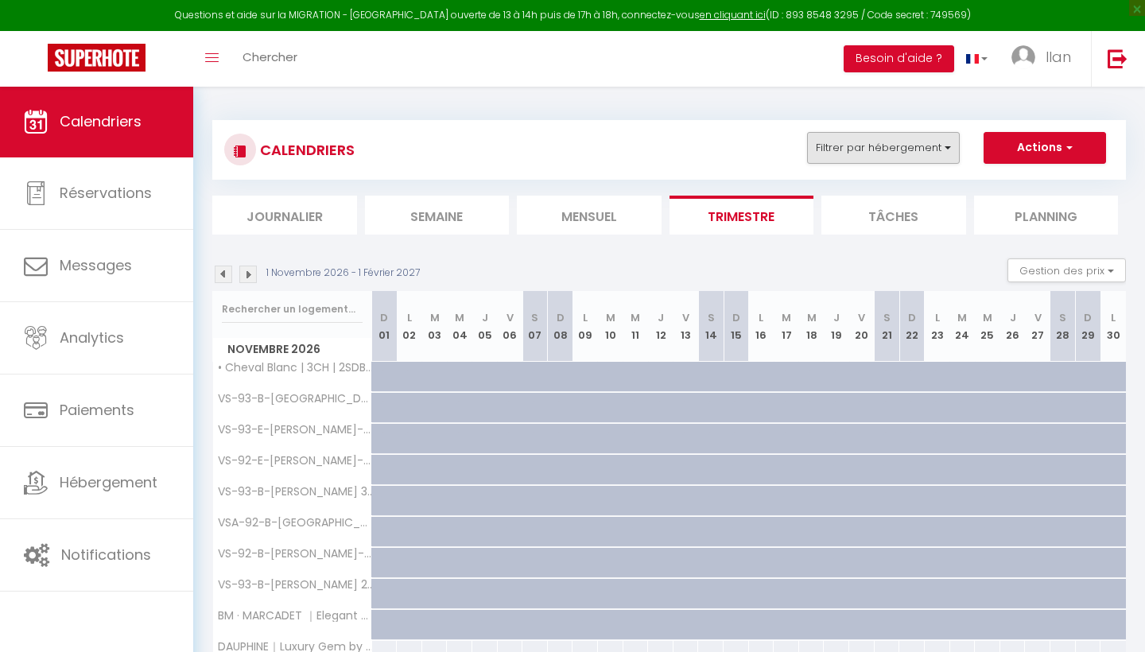
scroll to position [0, 0]
click at [911, 140] on button "Filtrer par hébergement" at bounding box center [883, 148] width 153 height 32
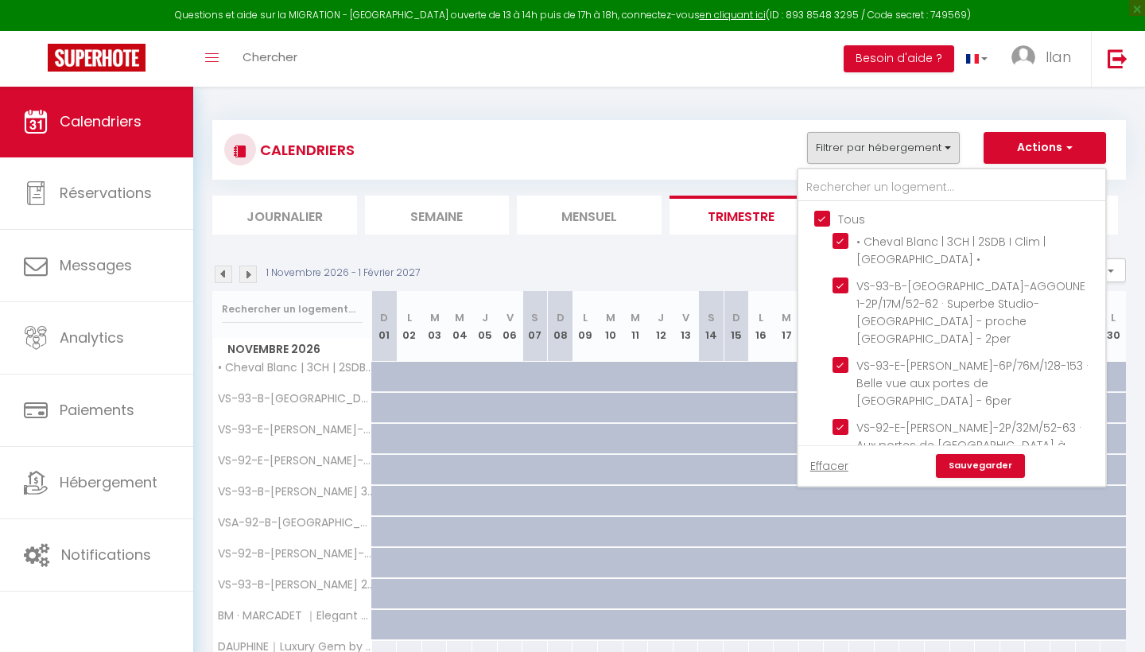
click at [621, 435] on div at bounding box center [619, 448] width 25 height 30
click at [841, 158] on button "Filtrer par hébergement" at bounding box center [883, 148] width 153 height 32
